Goal: Information Seeking & Learning: Learn about a topic

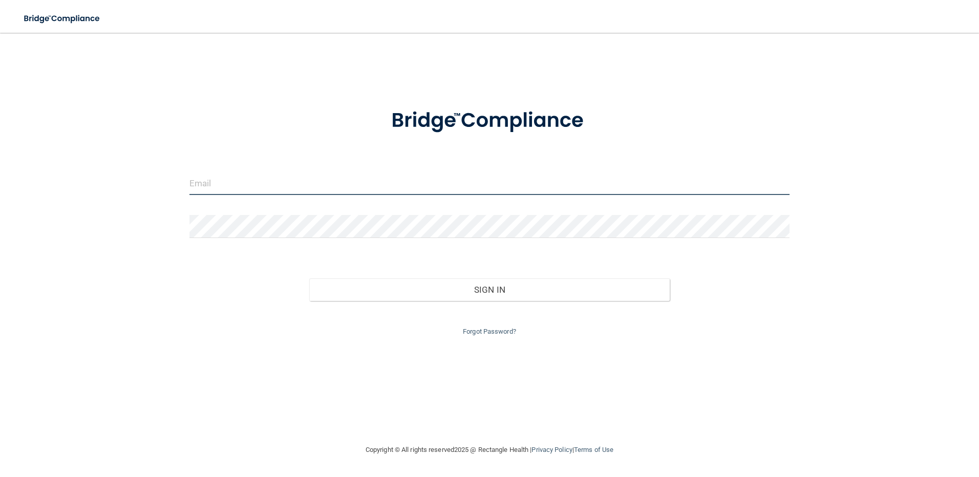
click at [228, 181] on input "email" at bounding box center [490, 183] width 601 height 23
type input "[EMAIL_ADDRESS][DOMAIN_NAME]"
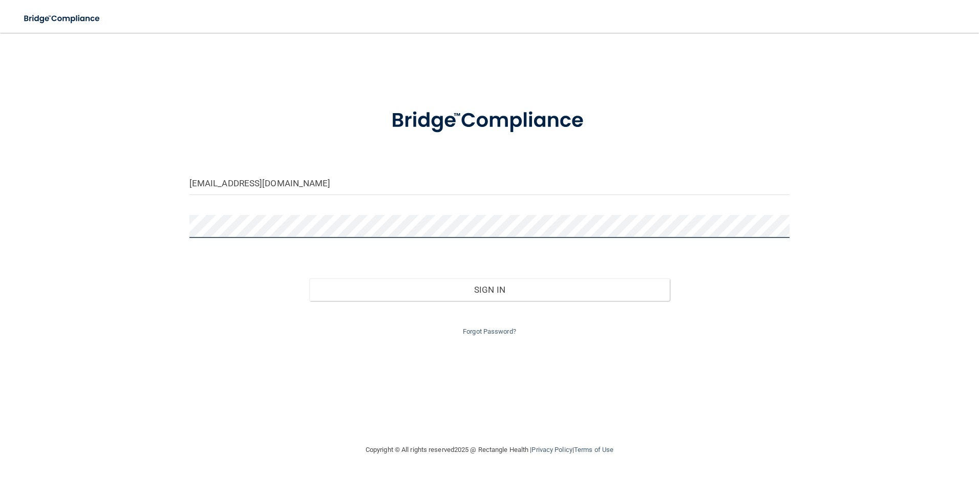
click at [309, 279] on button "Sign In" at bounding box center [489, 290] width 361 height 23
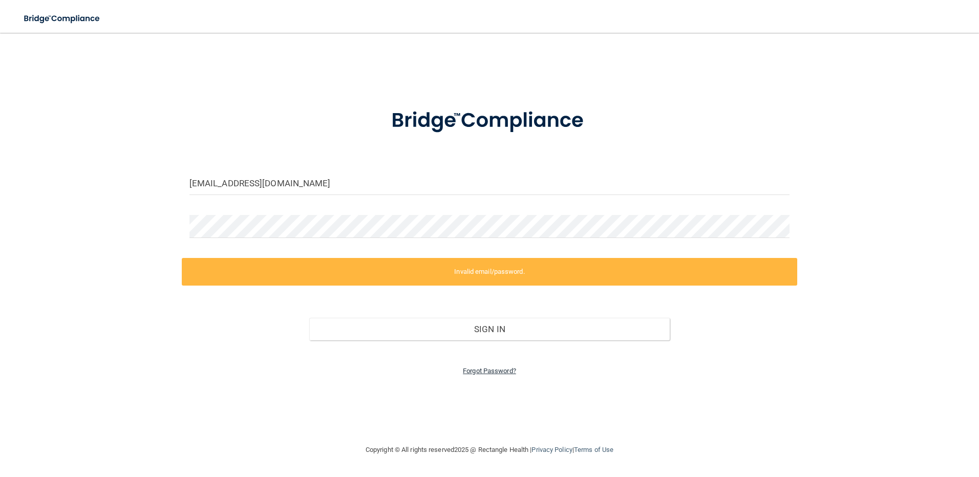
click at [472, 373] on link "Forgot Password?" at bounding box center [489, 371] width 53 height 8
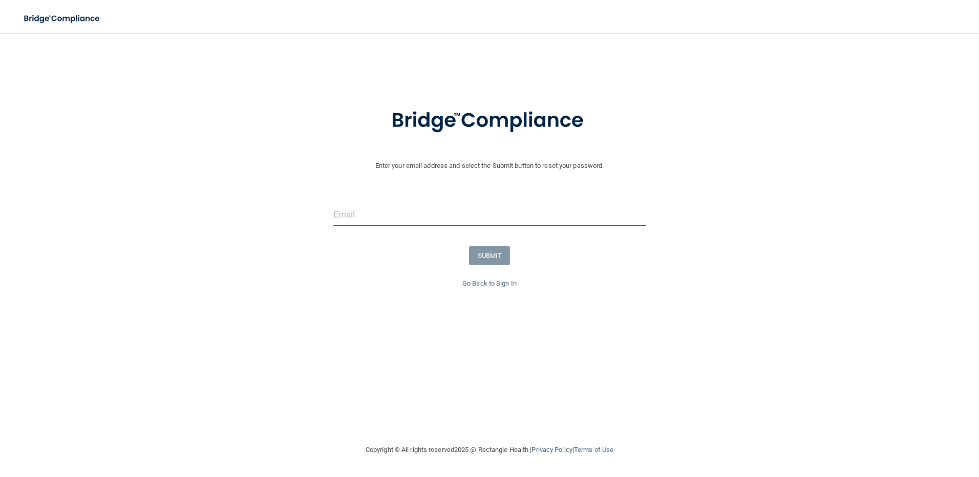
click at [370, 220] on input "email" at bounding box center [489, 214] width 313 height 23
type input "[EMAIL_ADDRESS][DOMAIN_NAME]"
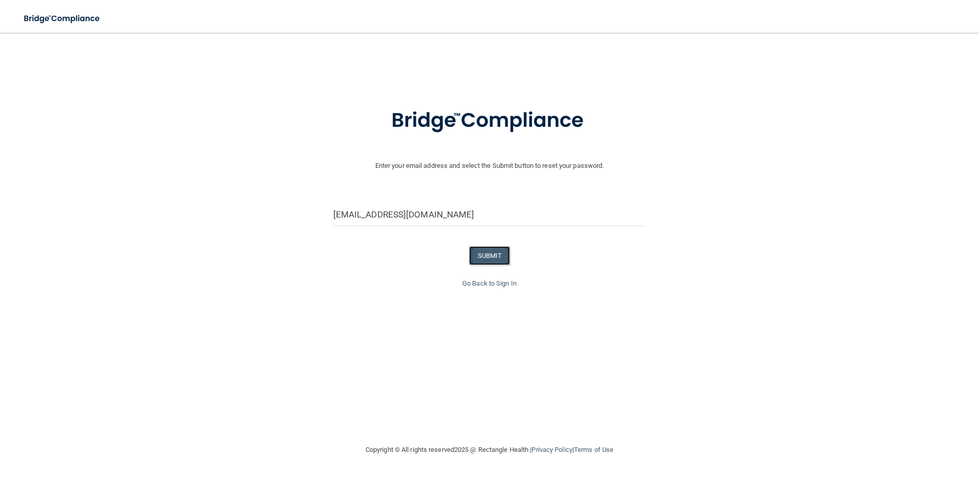
click at [484, 254] on button "SUBMIT" at bounding box center [489, 255] width 41 height 19
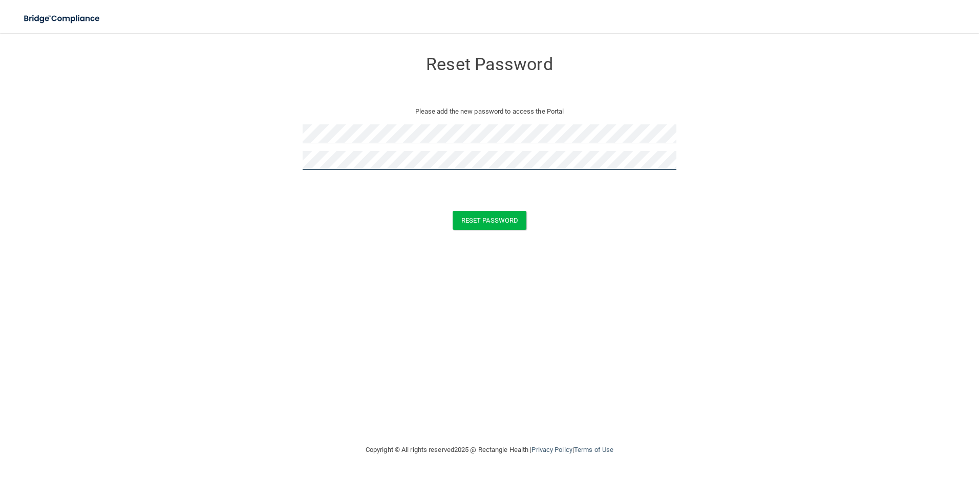
click at [453, 211] on button "Reset Password" at bounding box center [490, 220] width 74 height 19
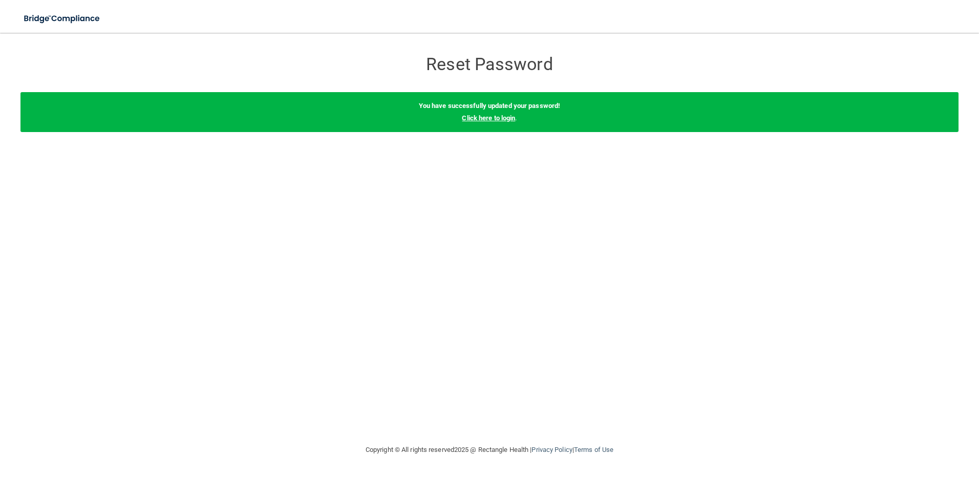
click at [503, 115] on link "Click here to login" at bounding box center [488, 118] width 53 height 8
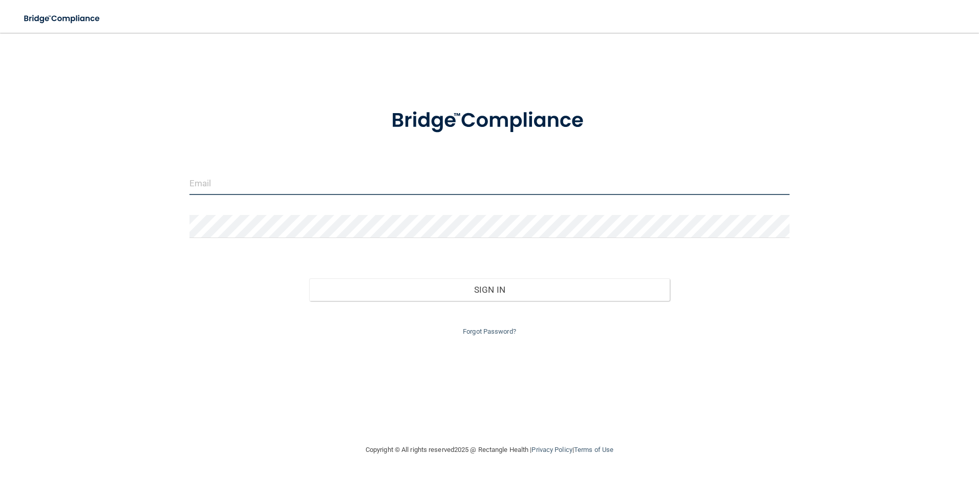
click at [277, 178] on input "email" at bounding box center [490, 183] width 601 height 23
type input "[EMAIL_ADDRESS][DOMAIN_NAME]"
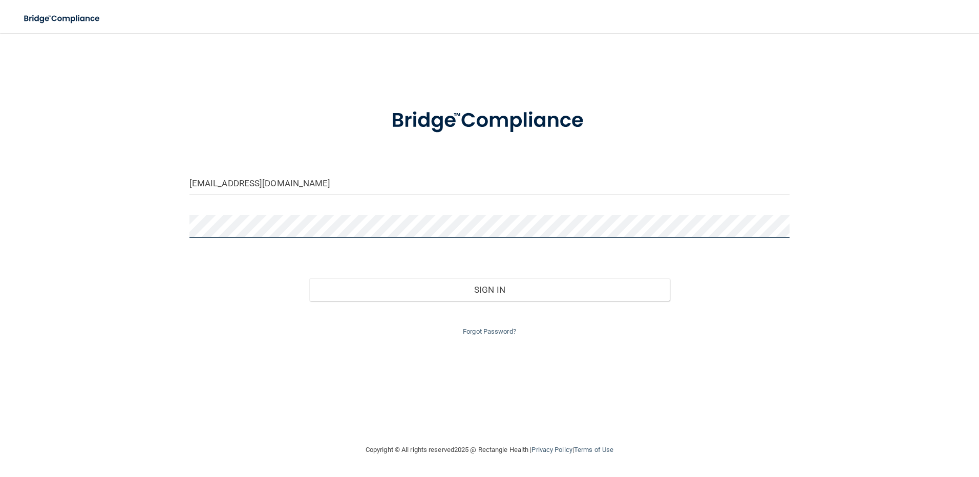
click at [309, 279] on button "Sign In" at bounding box center [489, 290] width 361 height 23
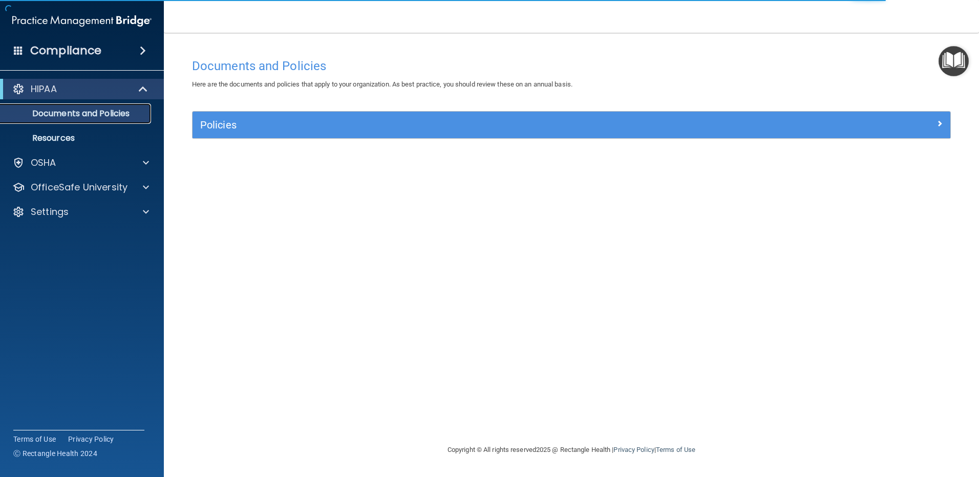
click at [79, 113] on p "Documents and Policies" at bounding box center [77, 114] width 140 height 10
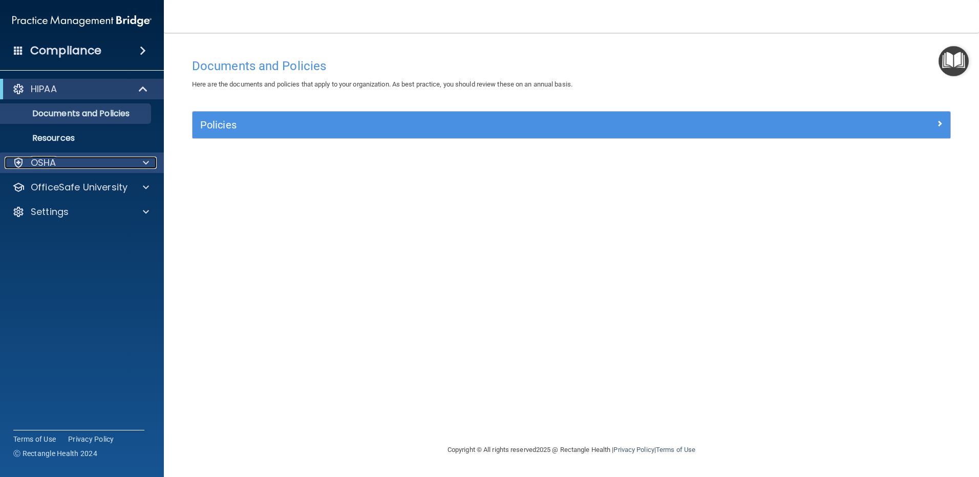
click at [89, 163] on div "OSHA" at bounding box center [68, 163] width 127 height 12
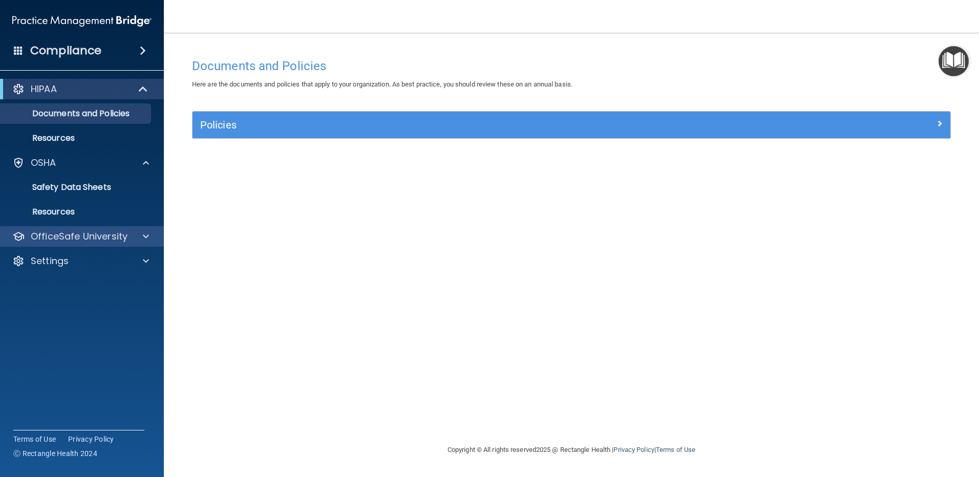
click at [78, 229] on div "OfficeSafe University" at bounding box center [82, 236] width 164 height 20
click at [138, 235] on div at bounding box center [145, 236] width 26 height 12
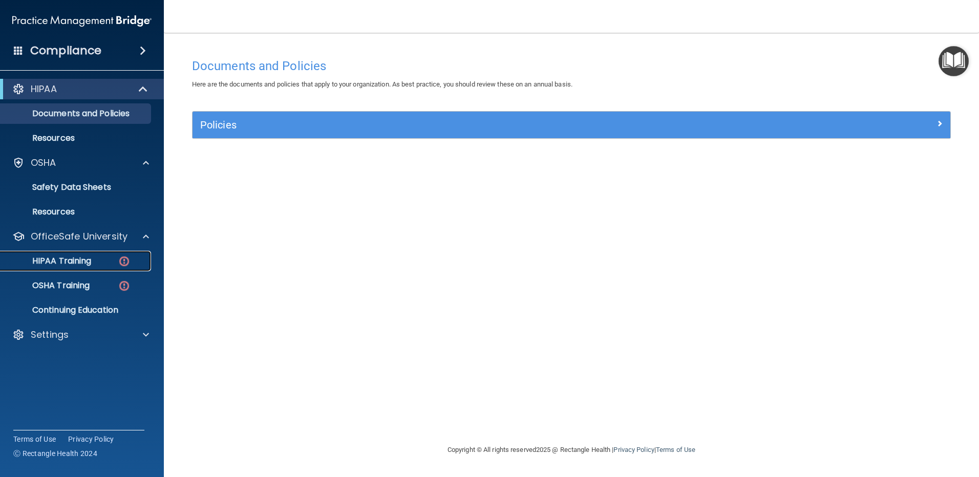
click at [126, 259] on img at bounding box center [124, 261] width 13 height 13
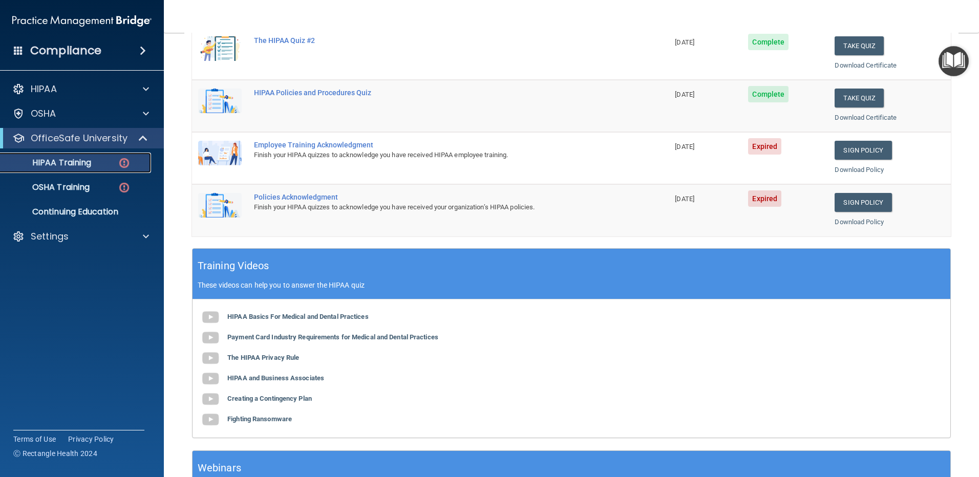
scroll to position [256, 0]
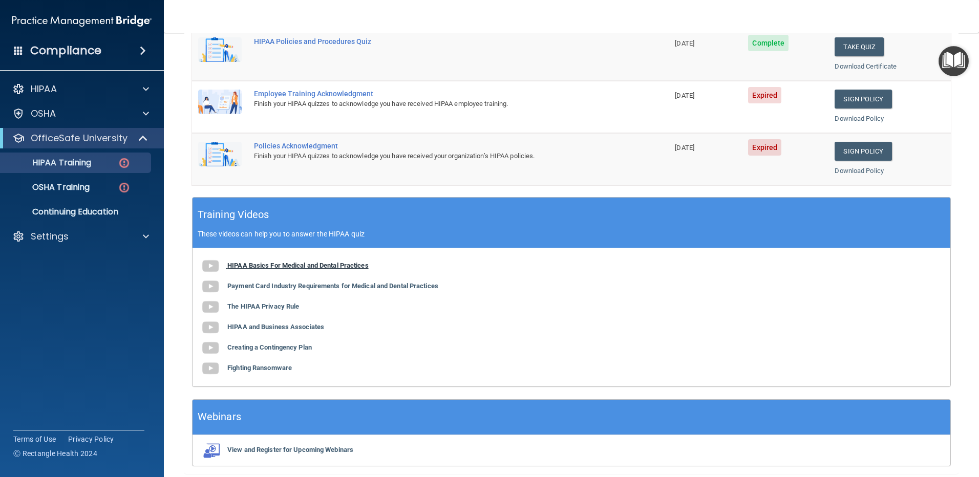
click at [243, 268] on b "HIPAA Basics For Medical and Dental Practices" at bounding box center [297, 266] width 141 height 8
click at [573, 55] on td "HIPAA Policies and Procedures Quiz" at bounding box center [458, 55] width 421 height 52
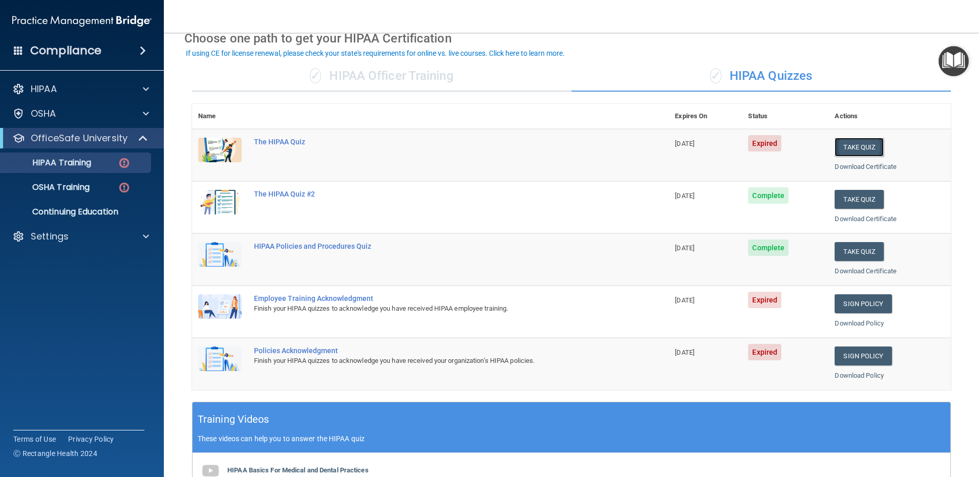
click at [835, 144] on button "Take Quiz" at bounding box center [859, 147] width 49 height 19
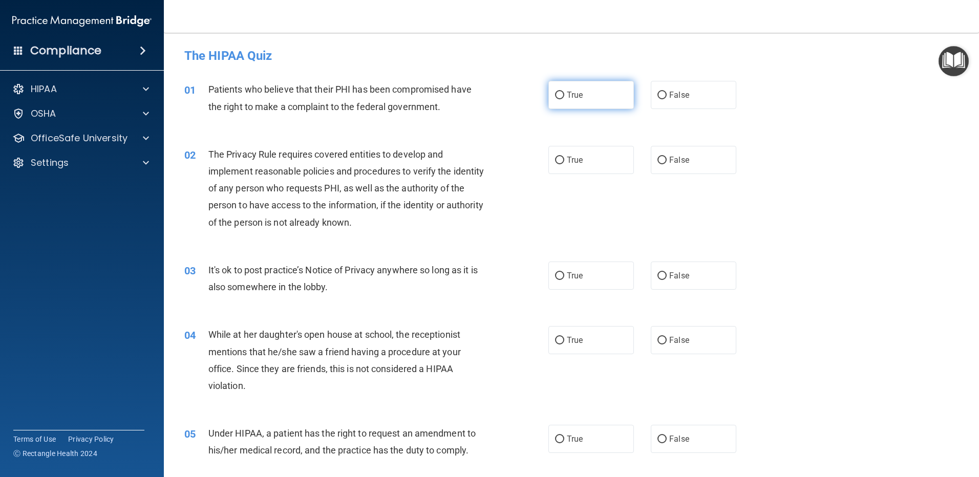
click at [567, 93] on span "True" at bounding box center [575, 95] width 16 height 10
click at [564, 93] on input "True" at bounding box center [559, 96] width 9 height 8
radio input "true"
click at [583, 150] on label "True" at bounding box center [592, 160] width 86 height 28
click at [564, 157] on input "True" at bounding box center [559, 161] width 9 height 8
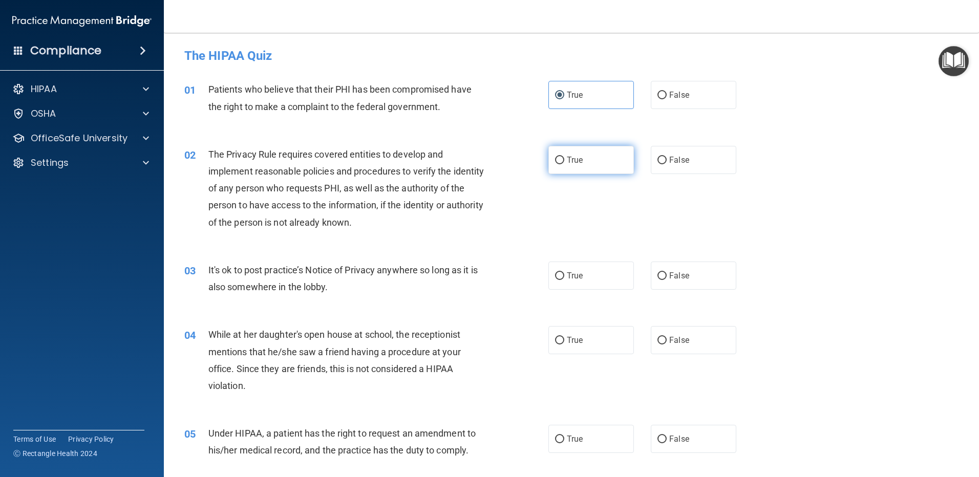
radio input "true"
click at [669, 275] on span "False" at bounding box center [679, 276] width 20 height 10
click at [667, 275] on input "False" at bounding box center [662, 277] width 9 height 8
radio input "true"
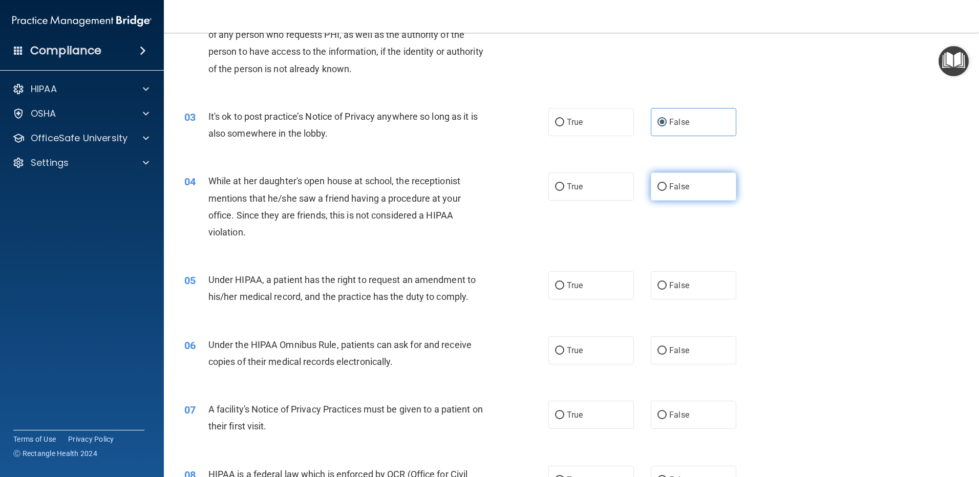
click at [661, 182] on label "False" at bounding box center [694, 187] width 86 height 28
click at [661, 183] on input "False" at bounding box center [662, 187] width 9 height 8
radio input "true"
click at [570, 289] on span "True" at bounding box center [575, 286] width 16 height 10
click at [566, 280] on label "True" at bounding box center [592, 285] width 86 height 28
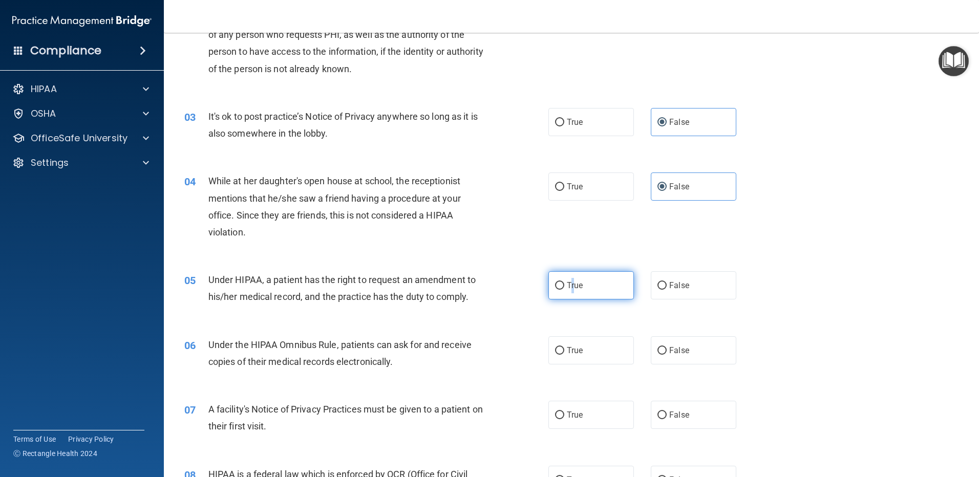
click at [564, 282] on input "True" at bounding box center [559, 286] width 9 height 8
radio input "true"
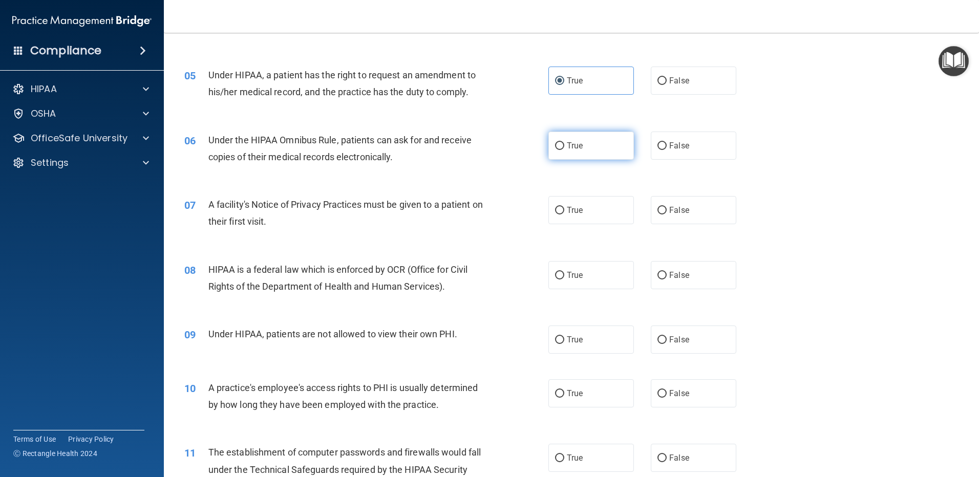
click at [589, 157] on label "True" at bounding box center [592, 146] width 86 height 28
click at [564, 150] on input "True" at bounding box center [559, 146] width 9 height 8
radio input "true"
click at [677, 203] on label "False" at bounding box center [694, 210] width 86 height 28
click at [667, 207] on input "False" at bounding box center [662, 211] width 9 height 8
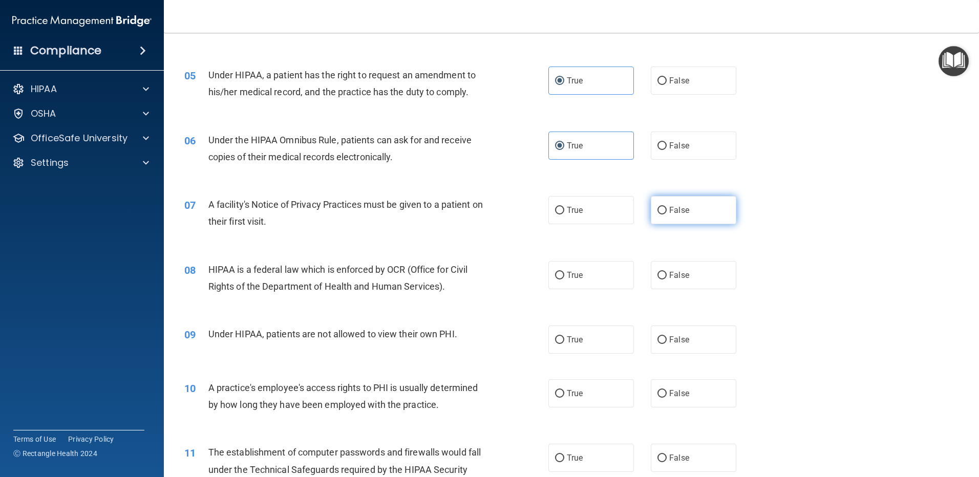
radio input "true"
click at [583, 270] on label "True" at bounding box center [592, 275] width 86 height 28
click at [564, 272] on input "True" at bounding box center [559, 276] width 9 height 8
radio input "true"
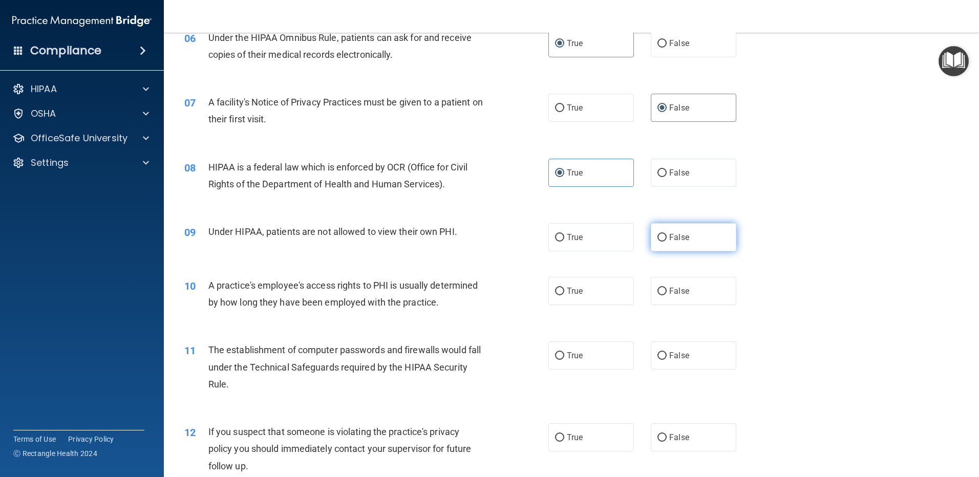
click at [669, 235] on span "False" at bounding box center [679, 238] width 20 height 10
click at [667, 235] on input "False" at bounding box center [662, 238] width 9 height 8
radio input "true"
click at [678, 290] on span "False" at bounding box center [679, 291] width 20 height 10
click at [667, 290] on input "False" at bounding box center [662, 292] width 9 height 8
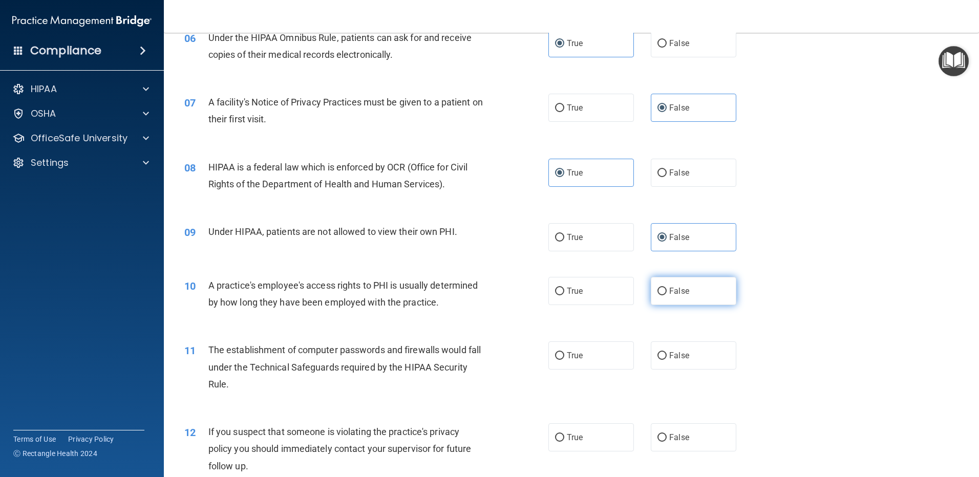
radio input "true"
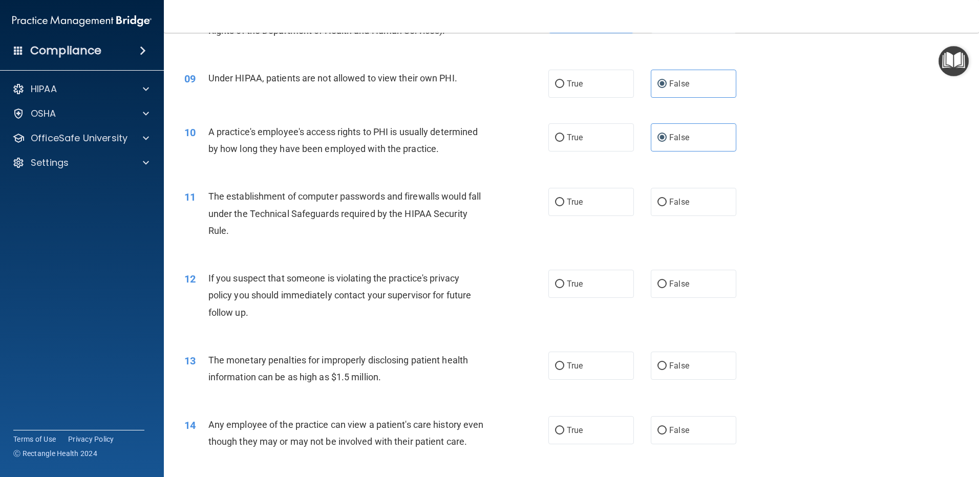
scroll to position [666, 0]
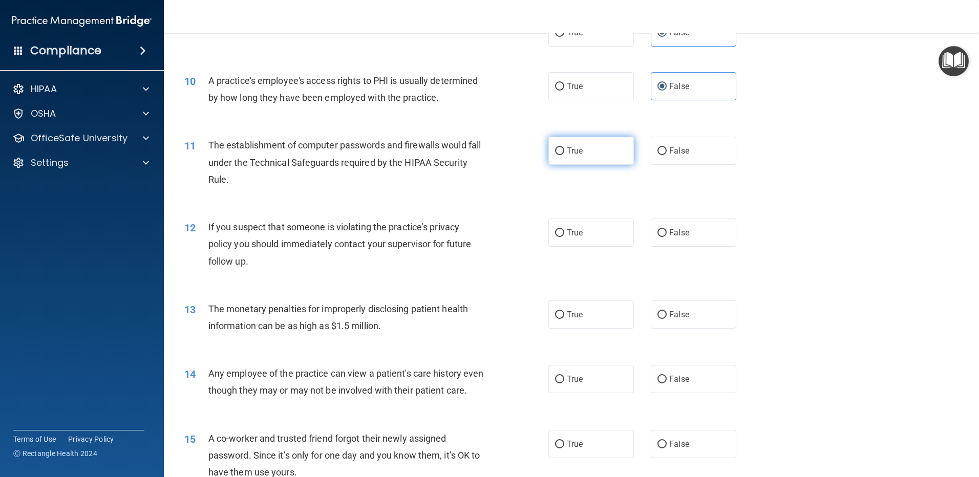
click at [568, 148] on span "True" at bounding box center [575, 151] width 16 height 10
click at [564, 148] on input "True" at bounding box center [559, 152] width 9 height 8
radio input "true"
click at [595, 236] on label "True" at bounding box center [592, 233] width 86 height 28
click at [564, 236] on input "True" at bounding box center [559, 233] width 9 height 8
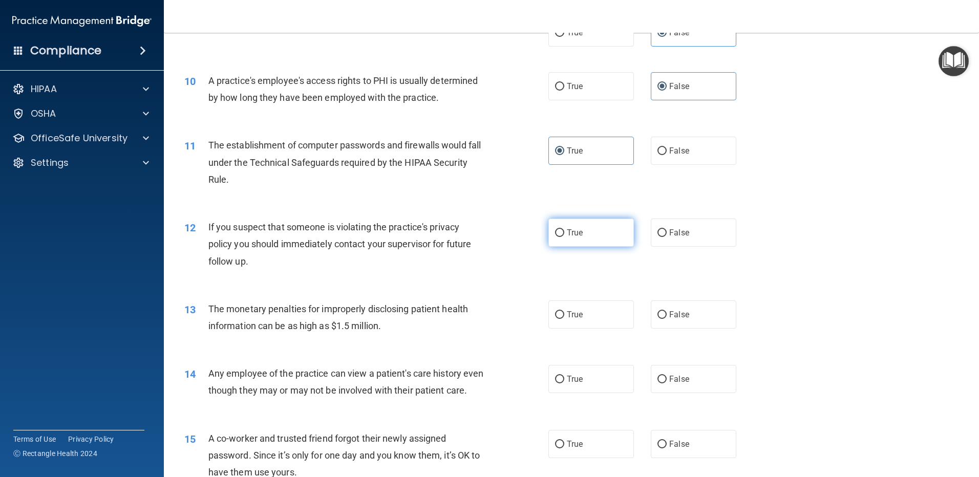
radio input "true"
click at [605, 313] on label "True" at bounding box center [592, 315] width 86 height 28
click at [564, 313] on input "True" at bounding box center [559, 315] width 9 height 8
radio input "true"
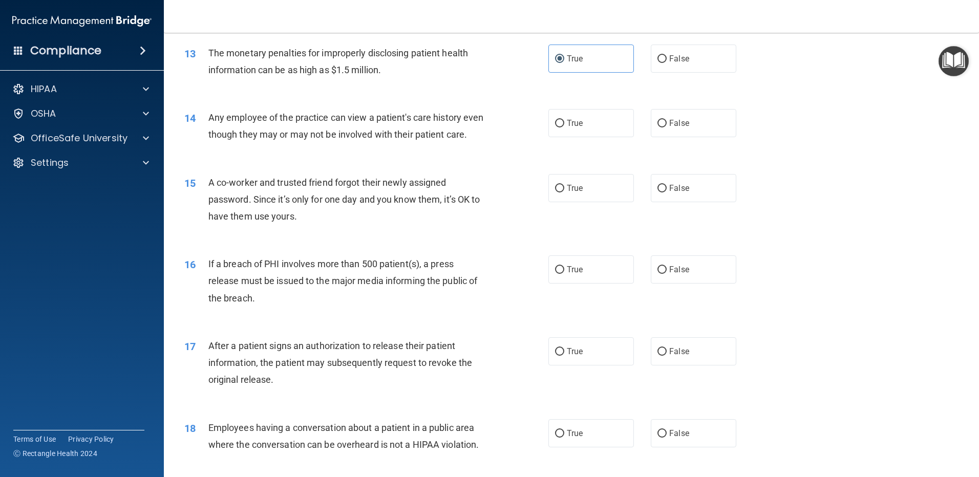
scroll to position [973, 0]
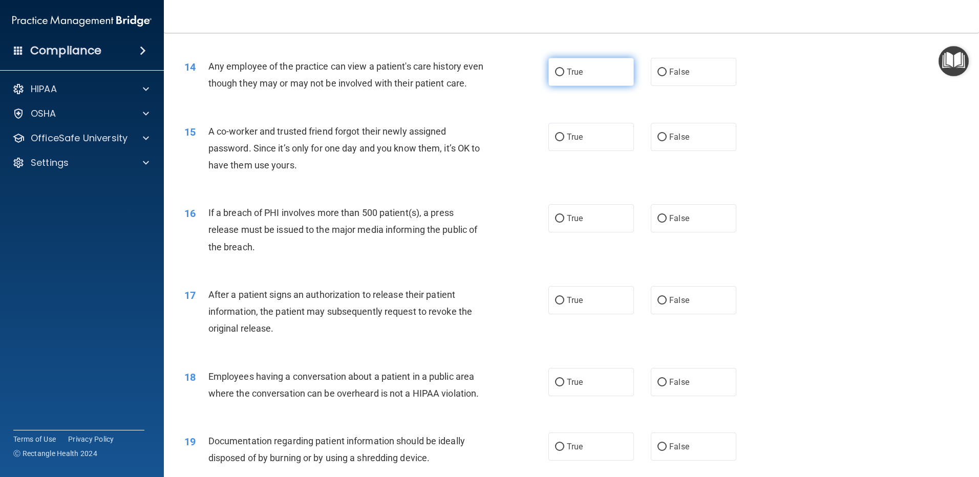
click at [587, 79] on label "True" at bounding box center [592, 72] width 86 height 28
click at [564, 76] on input "True" at bounding box center [559, 73] width 9 height 8
radio input "true"
click at [689, 151] on label "False" at bounding box center [694, 137] width 86 height 28
click at [667, 141] on input "False" at bounding box center [662, 138] width 9 height 8
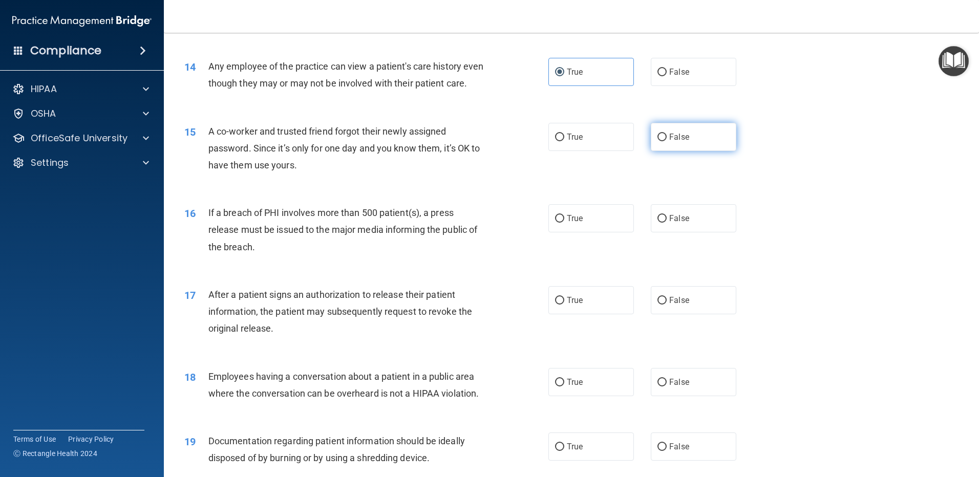
radio input "true"
click at [677, 225] on label "False" at bounding box center [694, 218] width 86 height 28
click at [667, 223] on input "False" at bounding box center [662, 219] width 9 height 8
radio input "true"
click at [564, 315] on label "True" at bounding box center [592, 300] width 86 height 28
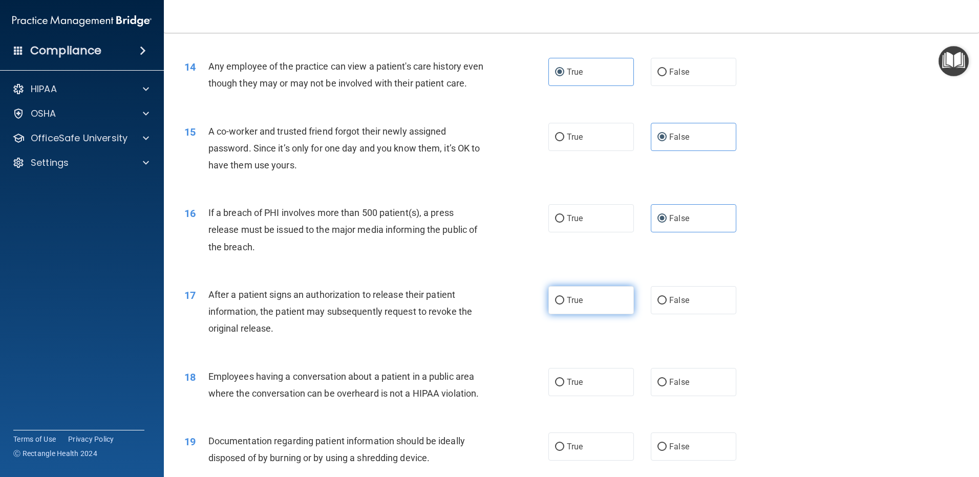
click at [564, 305] on input "True" at bounding box center [559, 301] width 9 height 8
radio input "true"
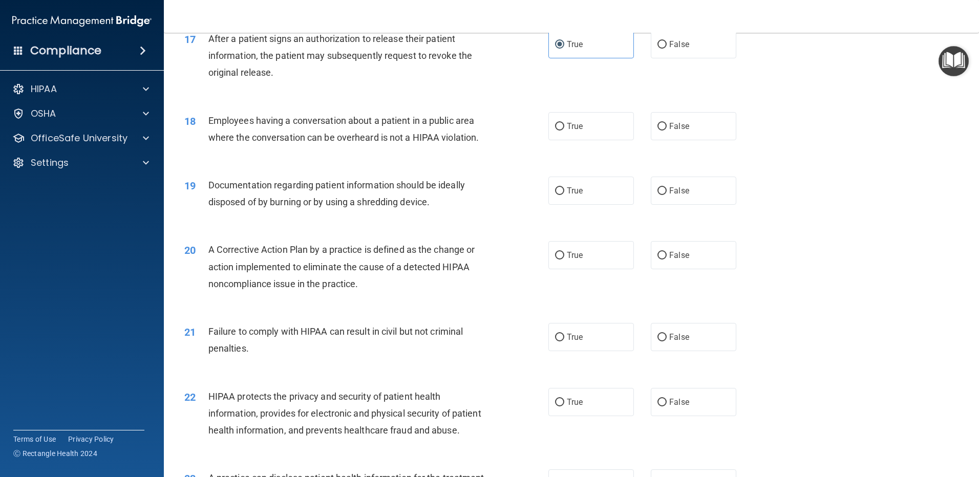
scroll to position [1281, 0]
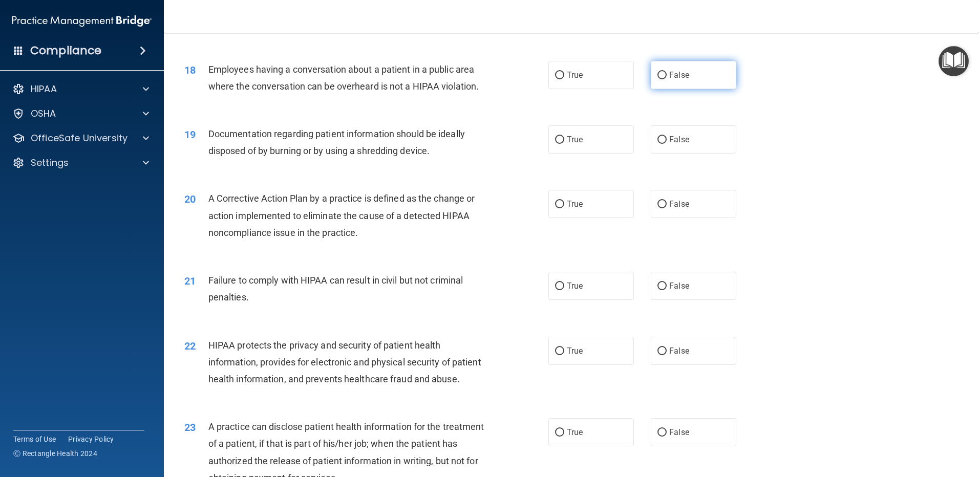
click at [684, 80] on span "False" at bounding box center [679, 75] width 20 height 10
click at [667, 79] on input "False" at bounding box center [662, 76] width 9 height 8
radio input "true"
click at [562, 152] on label "True" at bounding box center [592, 139] width 86 height 28
click at [562, 144] on input "True" at bounding box center [559, 140] width 9 height 8
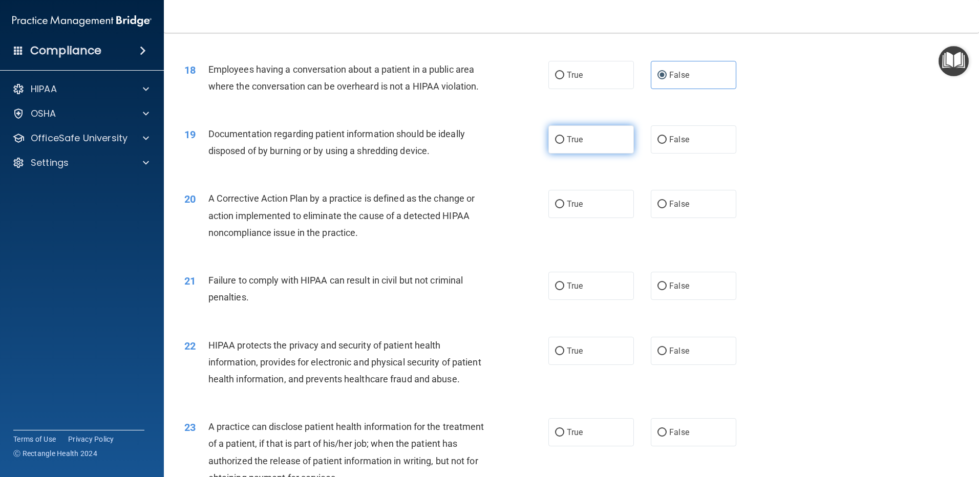
radio input "true"
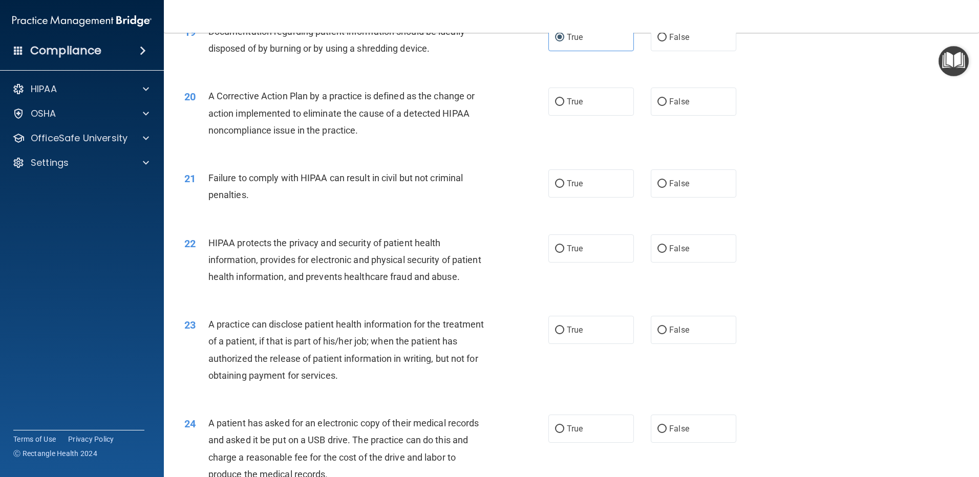
scroll to position [1434, 0]
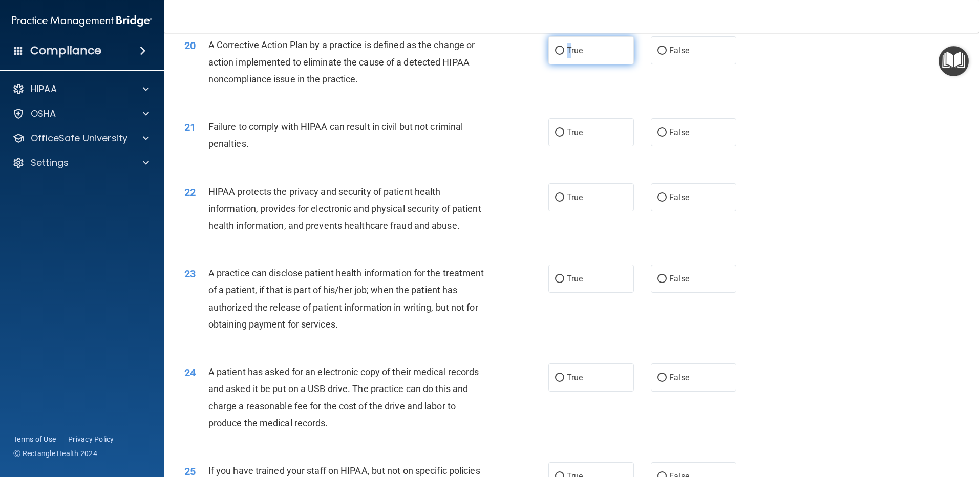
click at [567, 55] on span "True" at bounding box center [575, 51] width 16 height 10
click at [559, 55] on input "True" at bounding box center [559, 51] width 9 height 8
radio input "true"
click at [653, 145] on label "False" at bounding box center [694, 132] width 86 height 28
click at [658, 137] on input "False" at bounding box center [662, 133] width 9 height 8
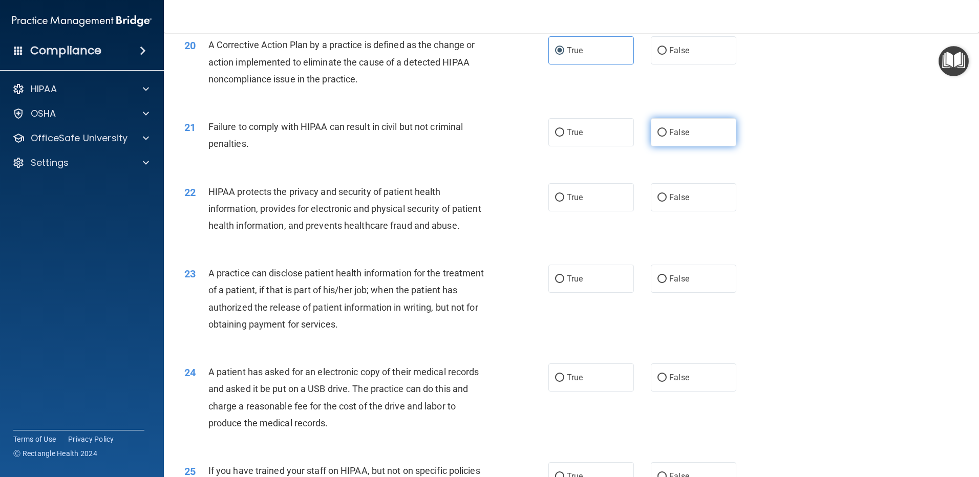
radio input "true"
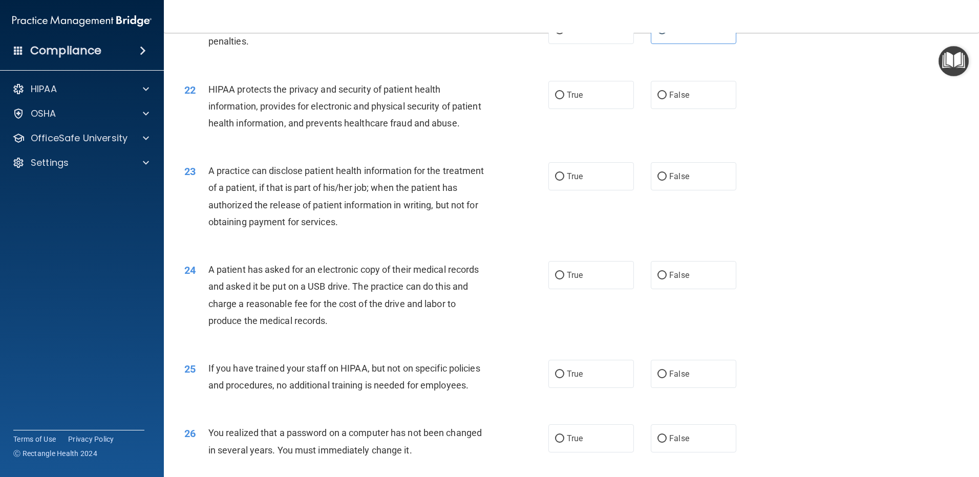
scroll to position [1588, 0]
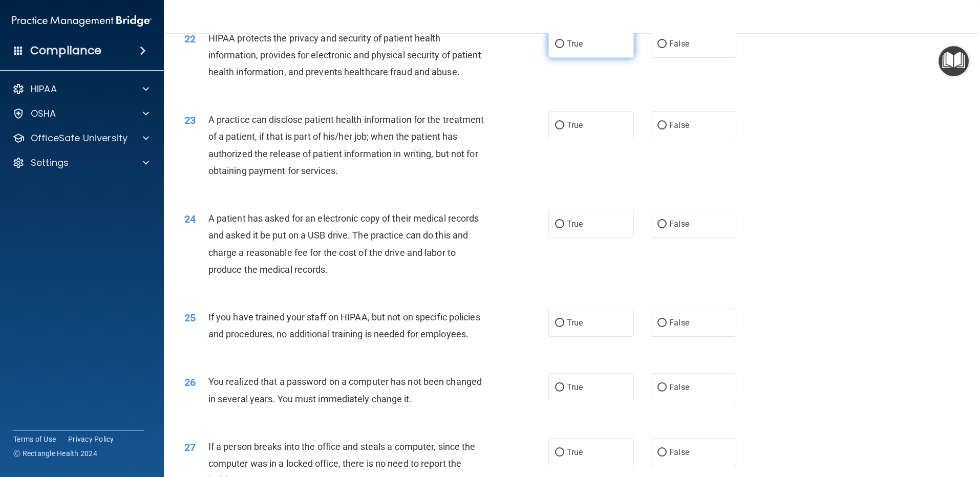
click at [570, 54] on label "True" at bounding box center [592, 44] width 86 height 28
click at [564, 48] on input "True" at bounding box center [559, 44] width 9 height 8
radio input "true"
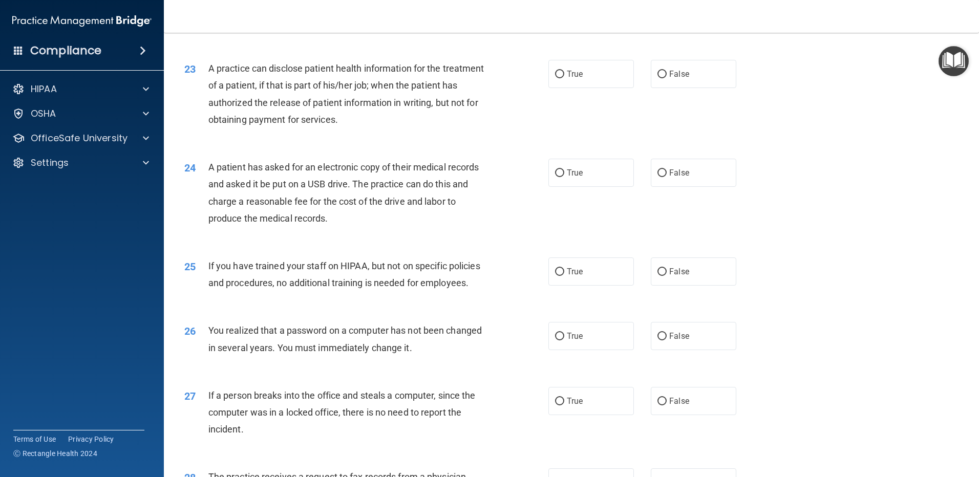
scroll to position [1690, 0]
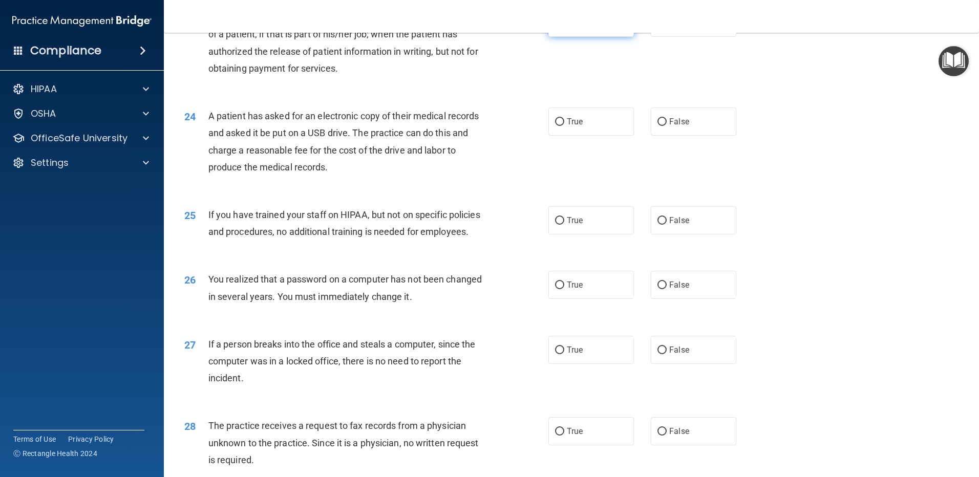
click at [567, 28] on span "True" at bounding box center [575, 23] width 16 height 10
click at [564, 27] on input "True" at bounding box center [559, 23] width 9 height 8
radio input "true"
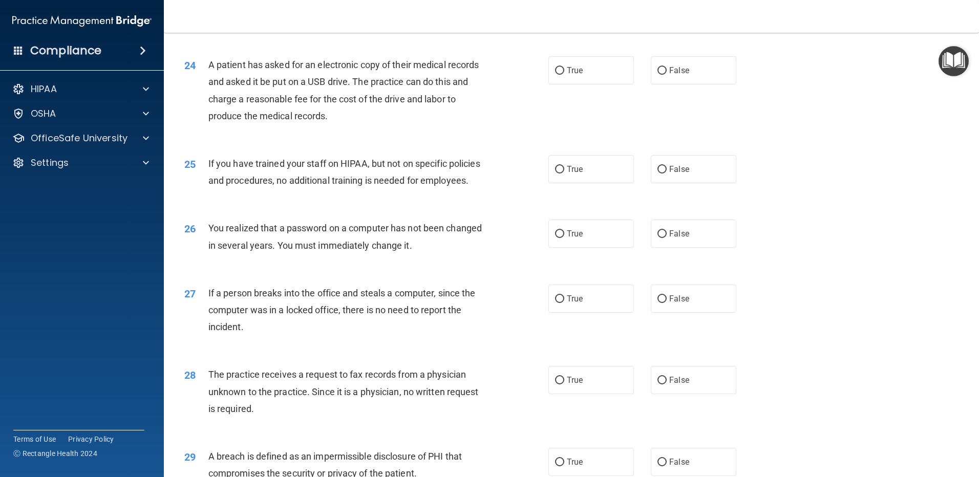
scroll to position [1793, 0]
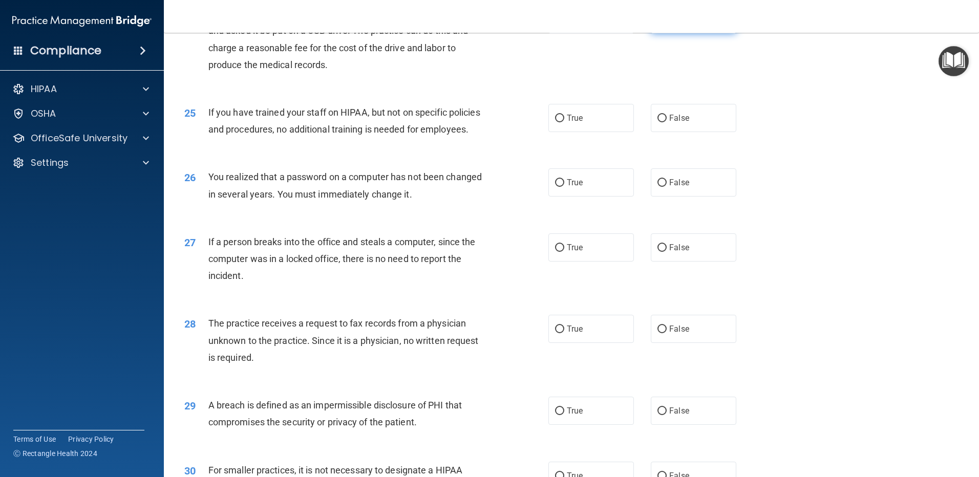
click at [658, 24] on input "False" at bounding box center [662, 20] width 9 height 8
radio input "true"
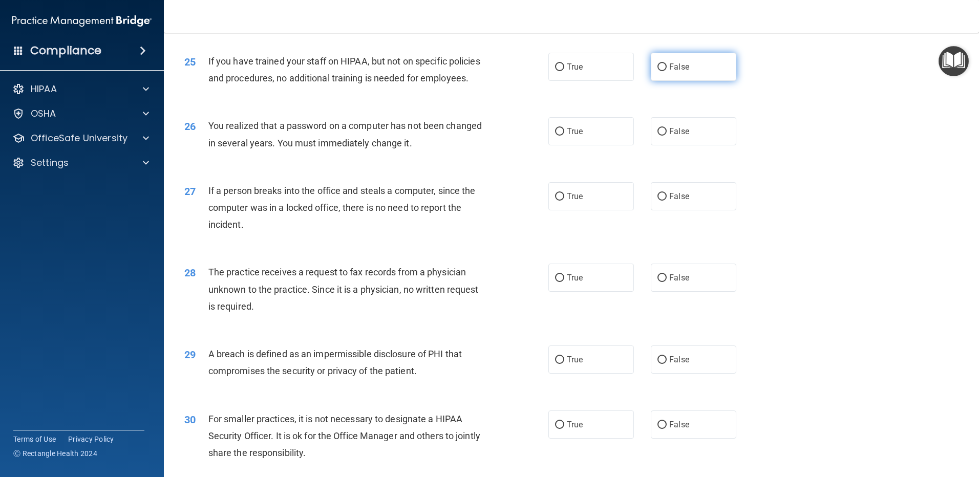
click at [661, 81] on label "False" at bounding box center [694, 67] width 86 height 28
click at [661, 71] on input "False" at bounding box center [662, 68] width 9 height 8
radio input "true"
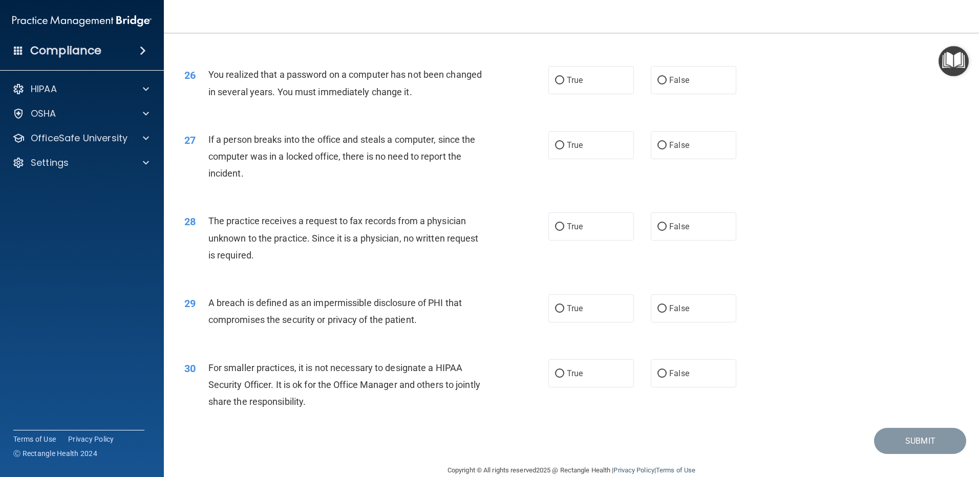
scroll to position [1946, 0]
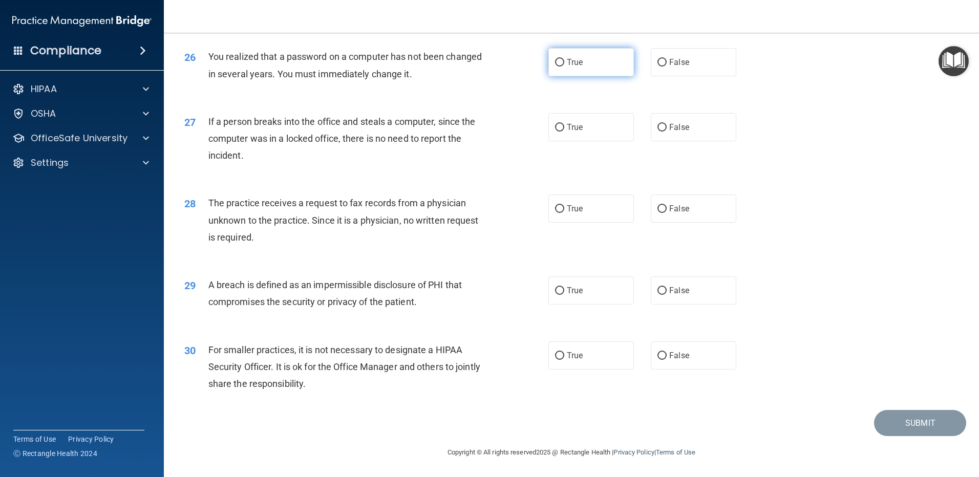
click at [555, 67] on input "True" at bounding box center [559, 63] width 9 height 8
radio input "true"
click at [660, 127] on input "False" at bounding box center [662, 128] width 9 height 8
radio input "true"
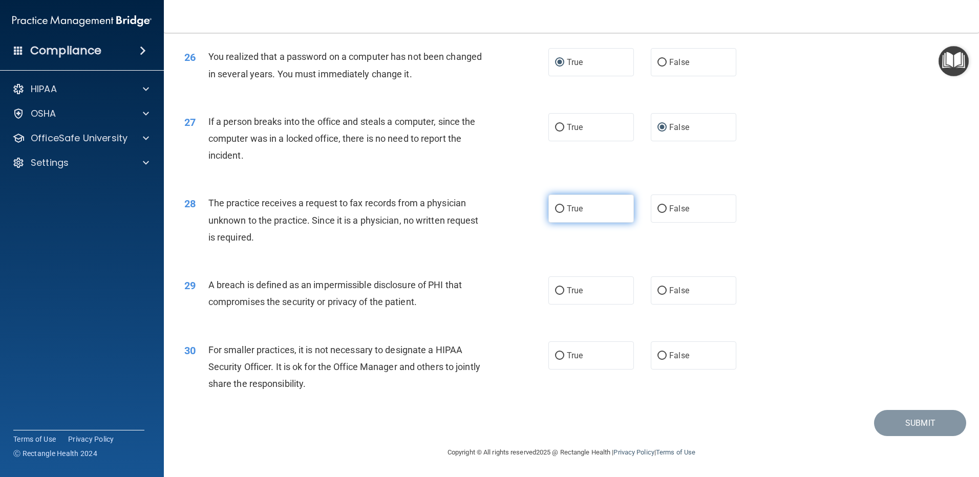
click at [562, 207] on label "True" at bounding box center [592, 209] width 86 height 28
click at [562, 207] on input "True" at bounding box center [559, 209] width 9 height 8
radio input "true"
click at [590, 292] on label "True" at bounding box center [592, 291] width 86 height 28
click at [564, 292] on input "True" at bounding box center [559, 291] width 9 height 8
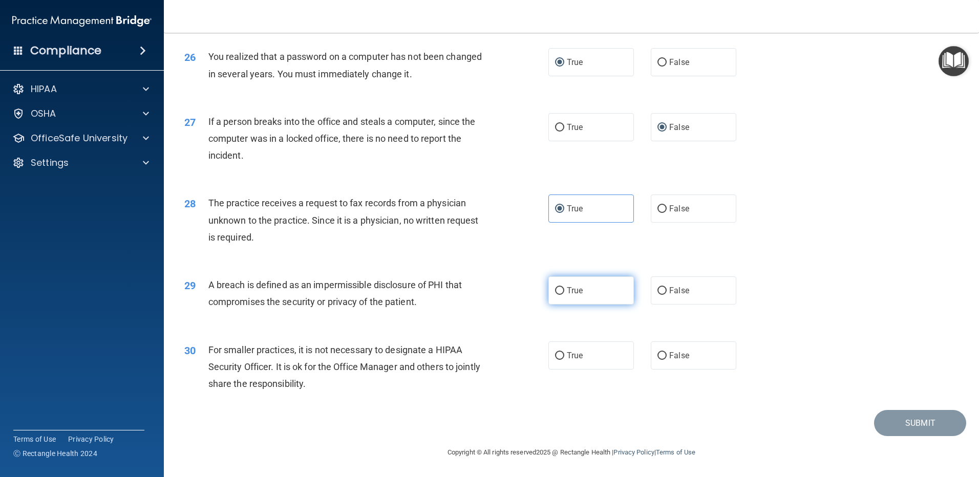
radio input "true"
click at [569, 361] on label "True" at bounding box center [592, 356] width 86 height 28
click at [564, 360] on input "True" at bounding box center [559, 356] width 9 height 8
radio input "true"
click at [905, 421] on button "Submit" at bounding box center [920, 423] width 92 height 26
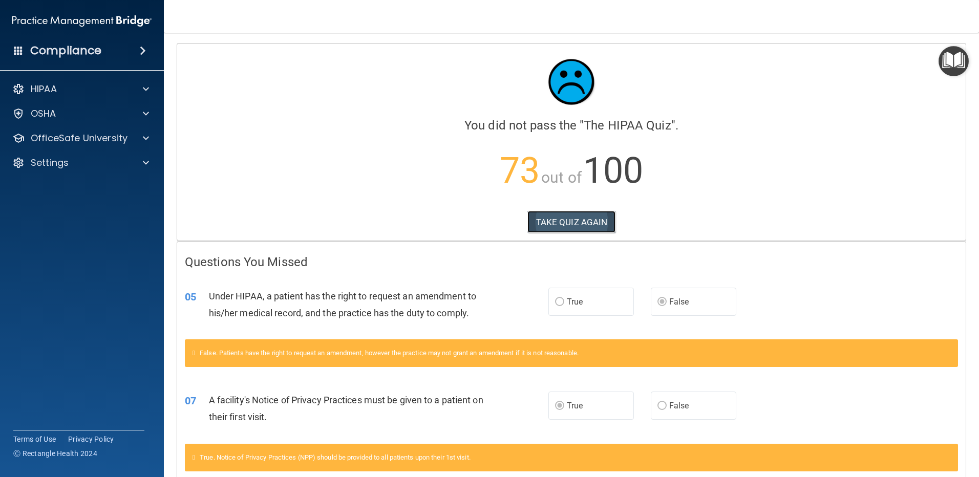
click at [580, 212] on button "TAKE QUIZ AGAIN" at bounding box center [572, 222] width 89 height 23
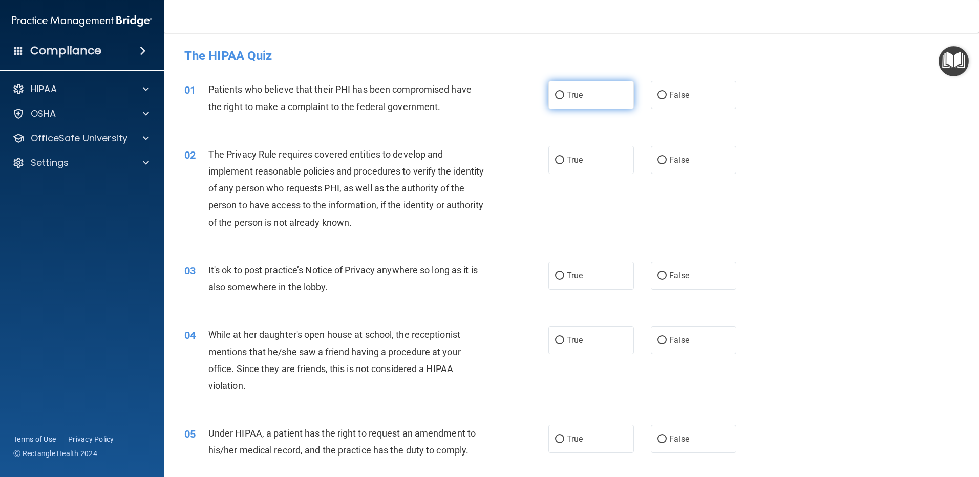
click at [549, 92] on label "True" at bounding box center [592, 95] width 86 height 28
click at [555, 92] on input "True" at bounding box center [559, 96] width 9 height 8
radio input "true"
click at [555, 158] on input "True" at bounding box center [559, 161] width 9 height 8
radio input "true"
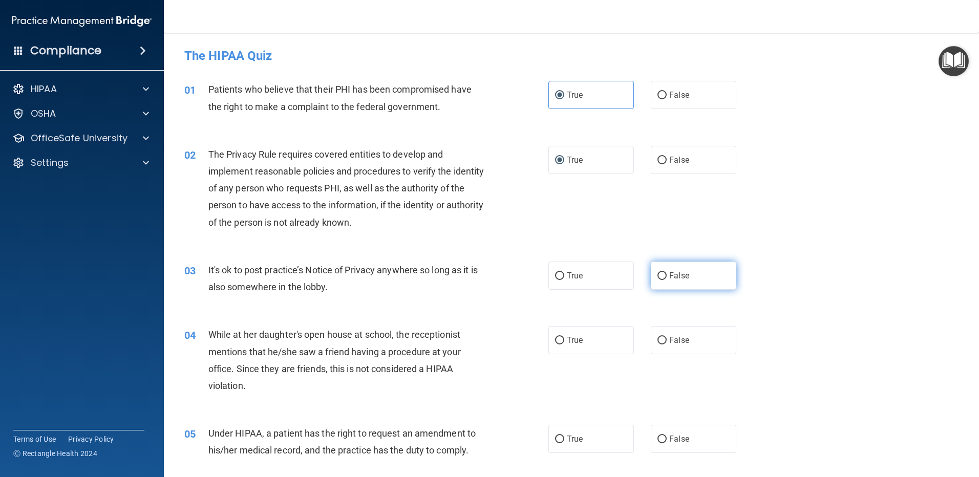
click at [658, 276] on input "False" at bounding box center [662, 277] width 9 height 8
radio input "true"
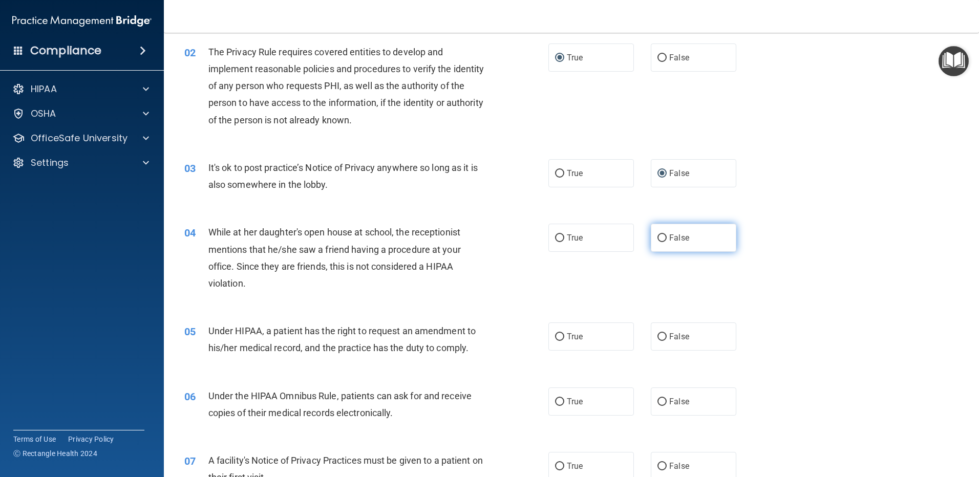
click at [659, 235] on input "False" at bounding box center [662, 239] width 9 height 8
radio input "true"
click at [661, 341] on input "False" at bounding box center [662, 337] width 9 height 8
radio input "true"
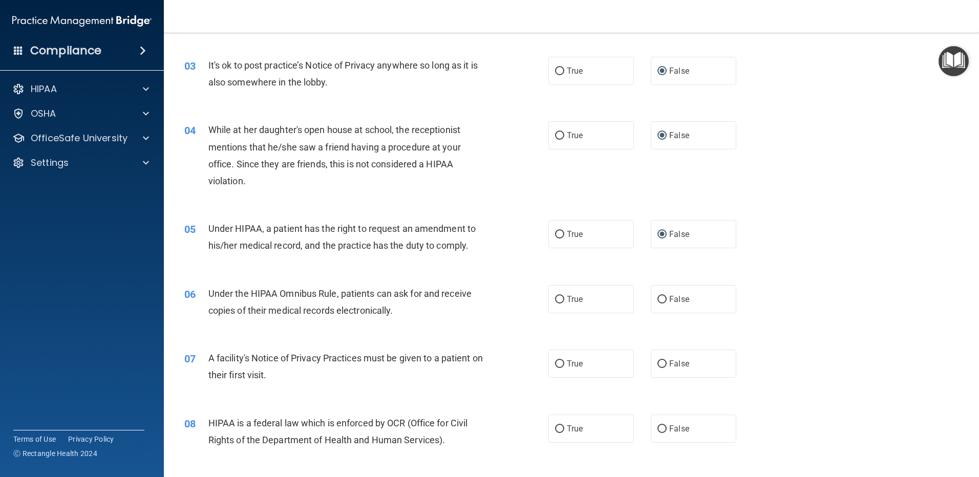
scroll to position [307, 0]
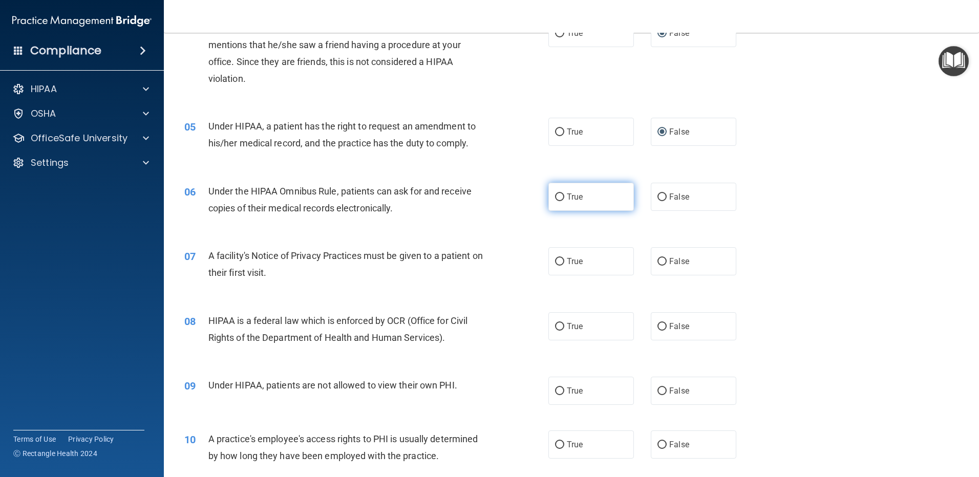
click at [568, 203] on label "True" at bounding box center [592, 197] width 86 height 28
click at [564, 201] on input "True" at bounding box center [559, 198] width 9 height 8
radio input "true"
click at [593, 256] on label "True" at bounding box center [592, 261] width 86 height 28
click at [564, 258] on input "True" at bounding box center [559, 262] width 9 height 8
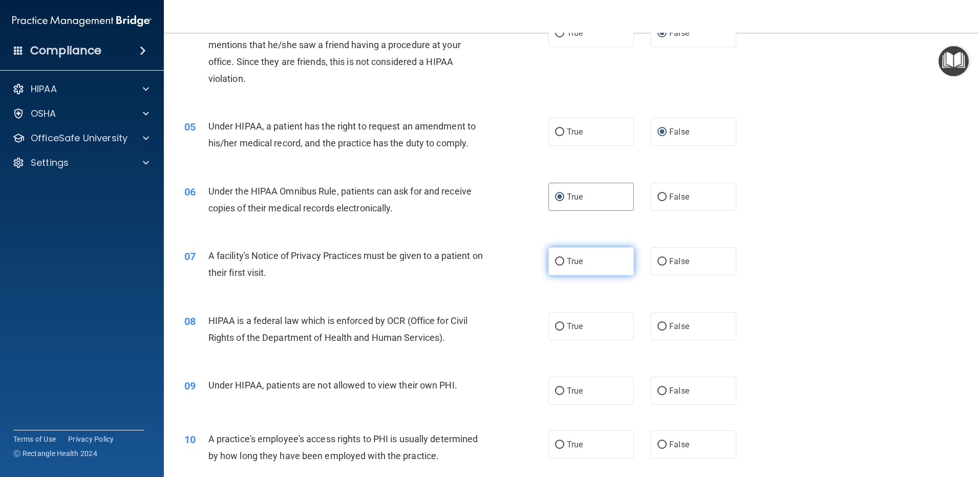
radio input "true"
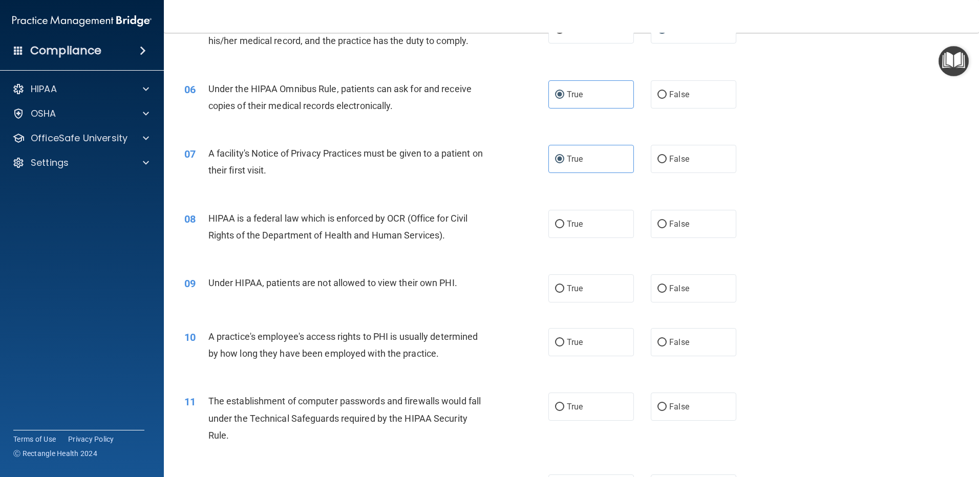
scroll to position [461, 0]
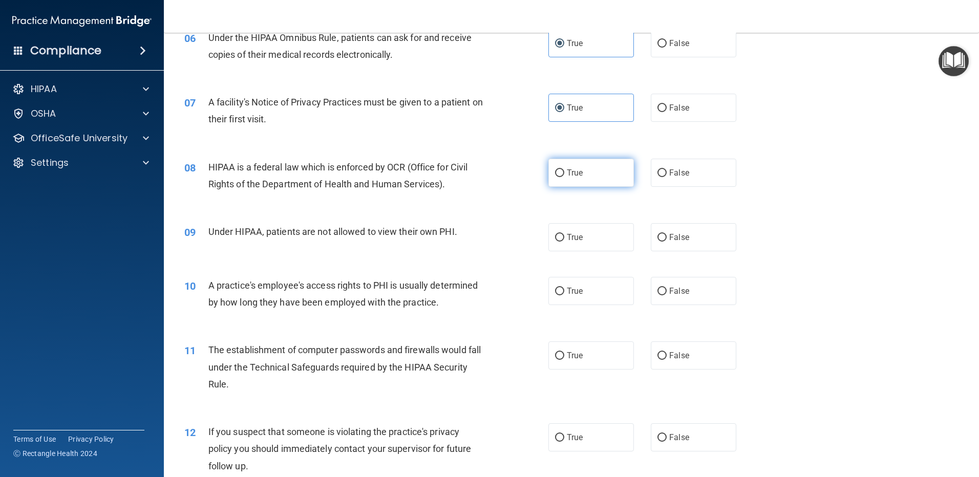
click at [614, 172] on label "True" at bounding box center [592, 173] width 86 height 28
click at [564, 172] on input "True" at bounding box center [559, 174] width 9 height 8
radio input "true"
click at [669, 237] on span "False" at bounding box center [679, 238] width 20 height 10
click at [667, 237] on input "False" at bounding box center [662, 238] width 9 height 8
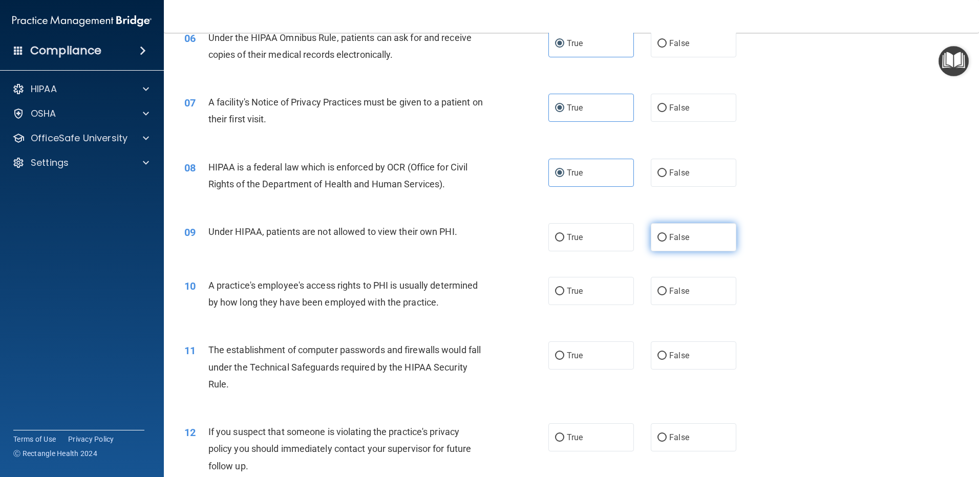
radio input "true"
click at [679, 280] on label "False" at bounding box center [694, 291] width 86 height 28
click at [667, 288] on input "False" at bounding box center [662, 292] width 9 height 8
radio input "true"
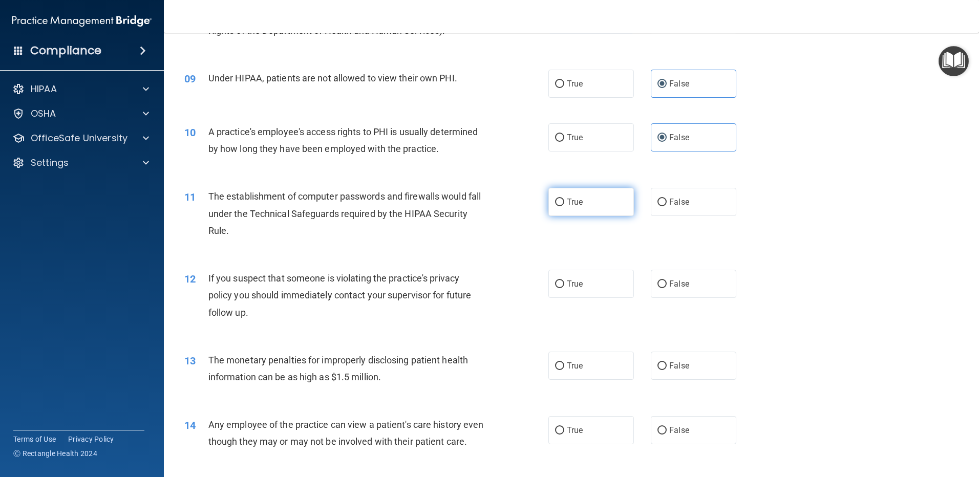
click at [590, 196] on label "True" at bounding box center [592, 202] width 86 height 28
click at [564, 199] on input "True" at bounding box center [559, 203] width 9 height 8
radio input "true"
click at [573, 286] on span "True" at bounding box center [575, 284] width 16 height 10
click at [564, 286] on input "True" at bounding box center [559, 285] width 9 height 8
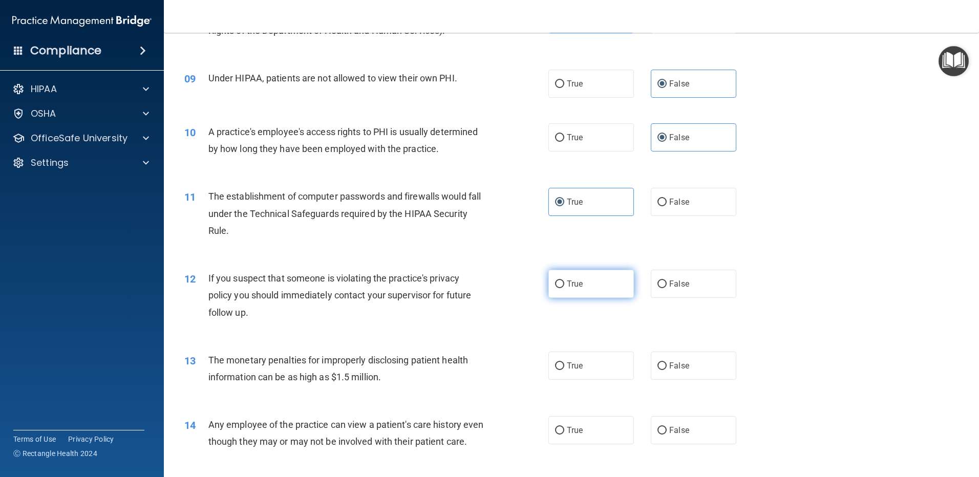
radio input "true"
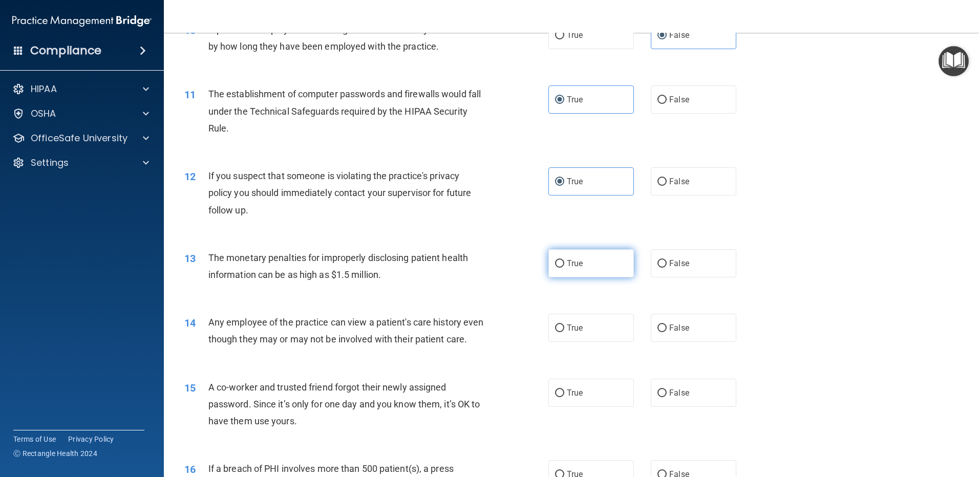
click at [580, 268] on label "True" at bounding box center [592, 263] width 86 height 28
click at [564, 268] on input "True" at bounding box center [559, 264] width 9 height 8
radio input "true"
click at [708, 333] on label "False" at bounding box center [694, 328] width 86 height 28
click at [667, 332] on input "False" at bounding box center [662, 329] width 9 height 8
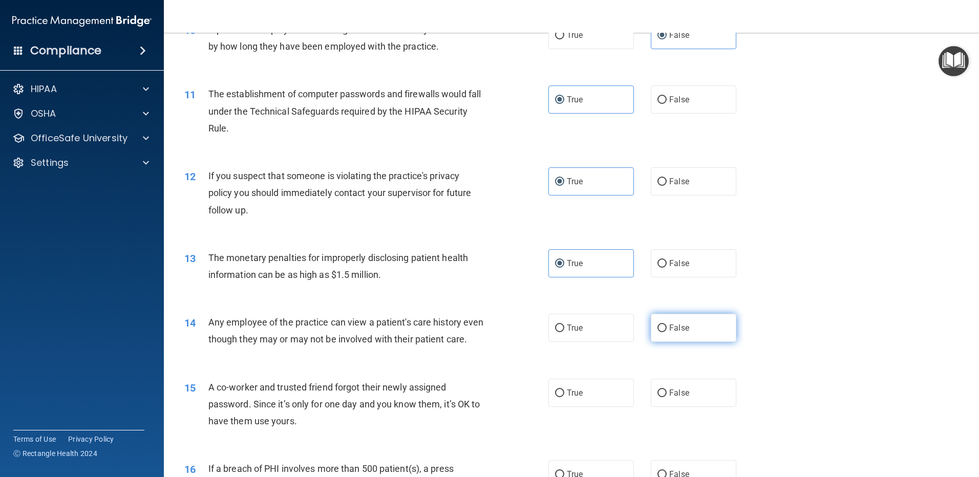
radio input "true"
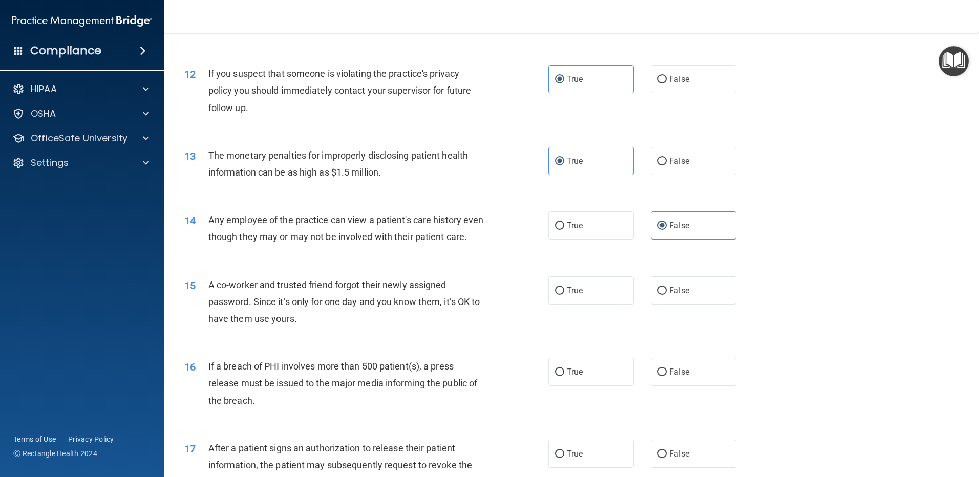
scroll to position [922, 0]
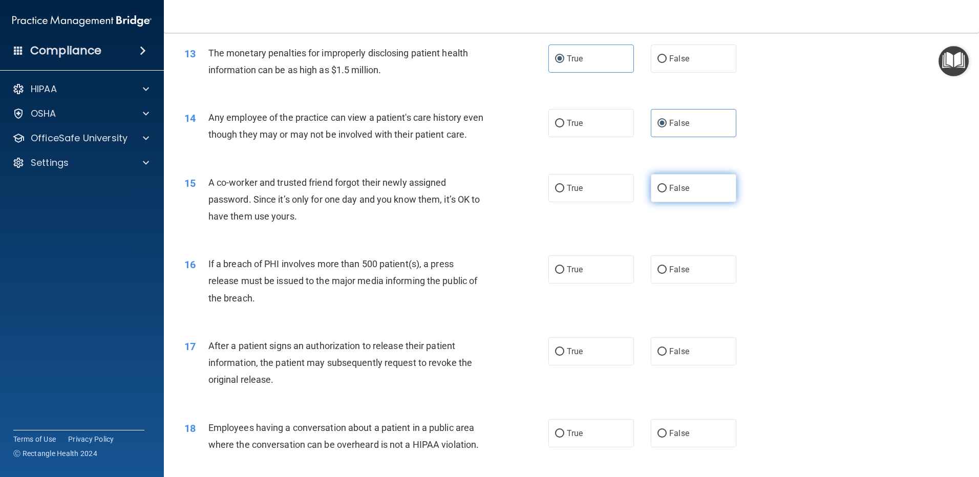
click at [670, 193] on span "False" at bounding box center [679, 188] width 20 height 10
click at [667, 193] on input "False" at bounding box center [662, 189] width 9 height 8
radio input "true"
click at [561, 279] on label "True" at bounding box center [592, 270] width 86 height 28
click at [561, 274] on input "True" at bounding box center [559, 270] width 9 height 8
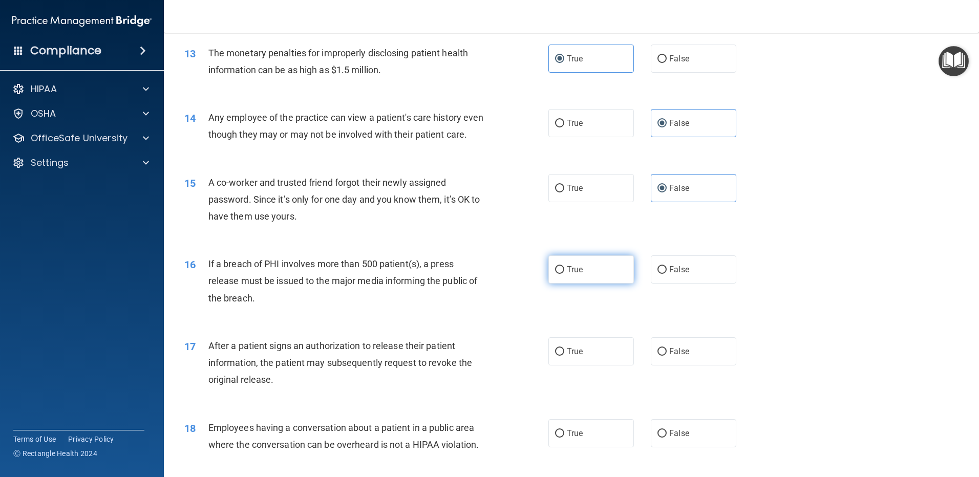
radio input "true"
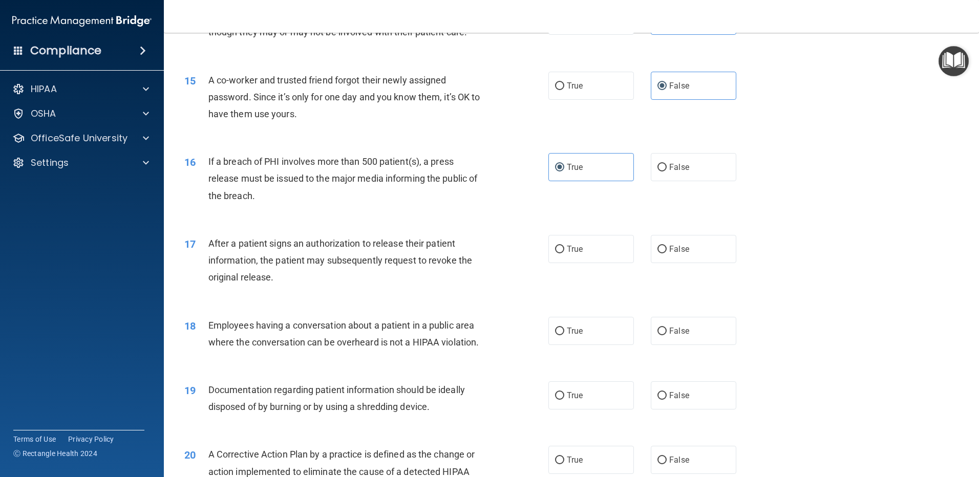
scroll to position [1076, 0]
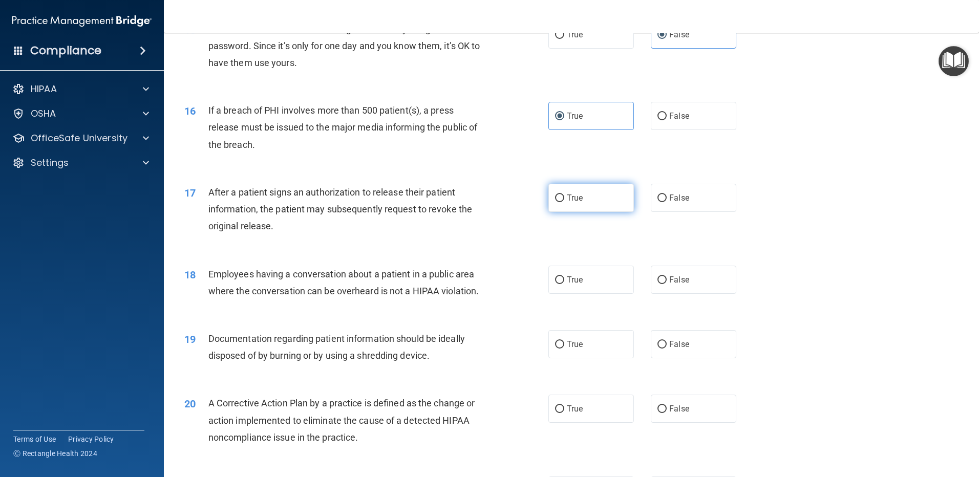
click at [562, 212] on label "True" at bounding box center [592, 198] width 86 height 28
click at [562, 202] on input "True" at bounding box center [559, 199] width 9 height 8
radio input "true"
click at [666, 283] on label "False" at bounding box center [694, 280] width 86 height 28
click at [666, 283] on input "False" at bounding box center [662, 281] width 9 height 8
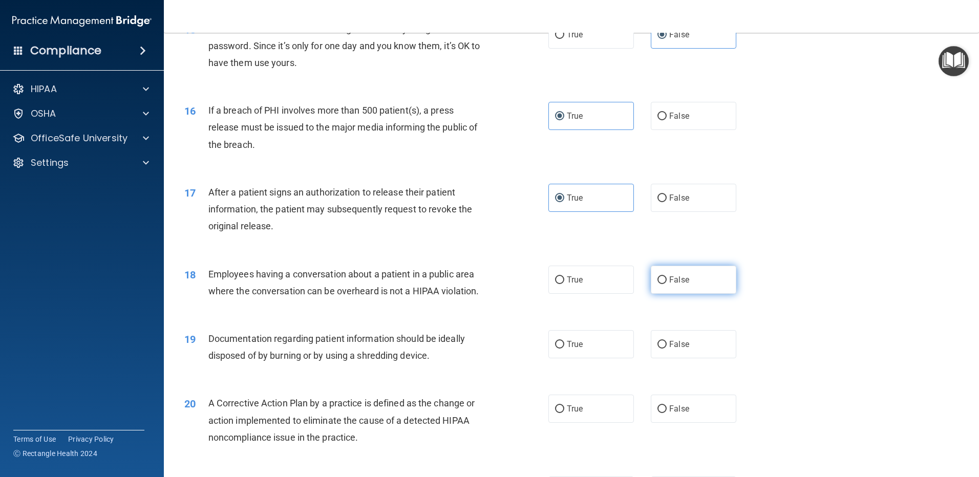
radio input "true"
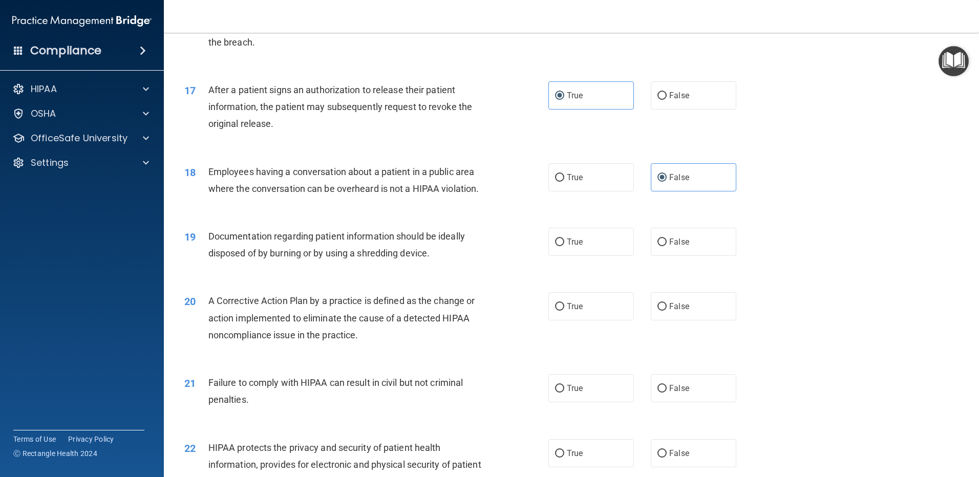
scroll to position [1229, 0]
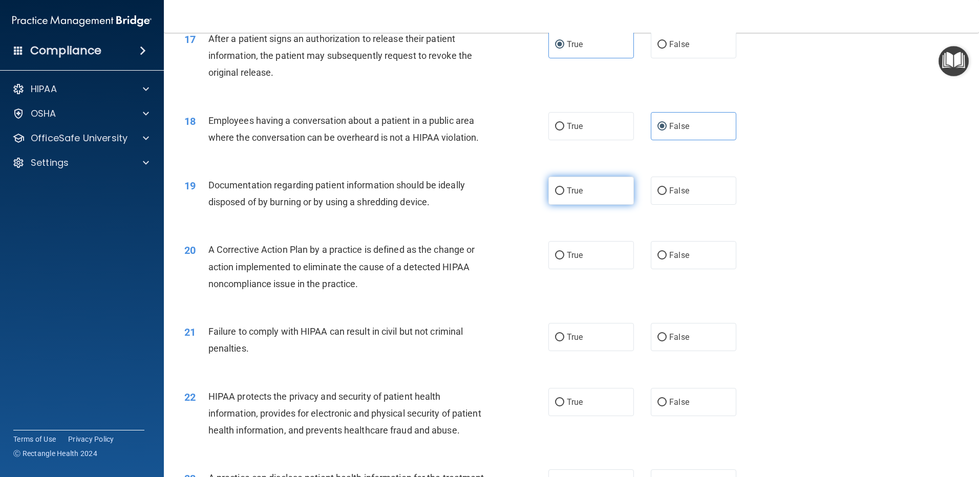
click at [569, 196] on span "True" at bounding box center [575, 191] width 16 height 10
click at [564, 195] on input "True" at bounding box center [559, 191] width 9 height 8
radio input "true"
click at [567, 260] on span "True" at bounding box center [575, 255] width 16 height 10
click at [564, 260] on input "True" at bounding box center [559, 256] width 9 height 8
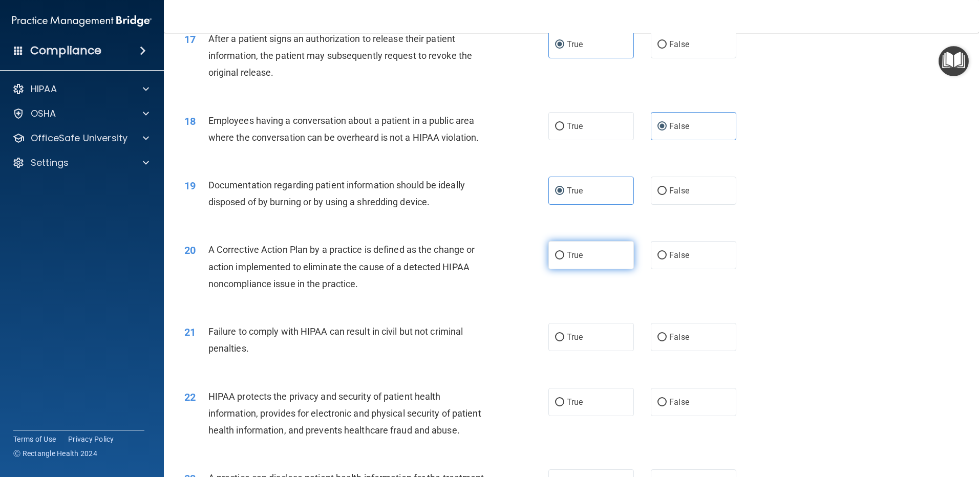
radio input "true"
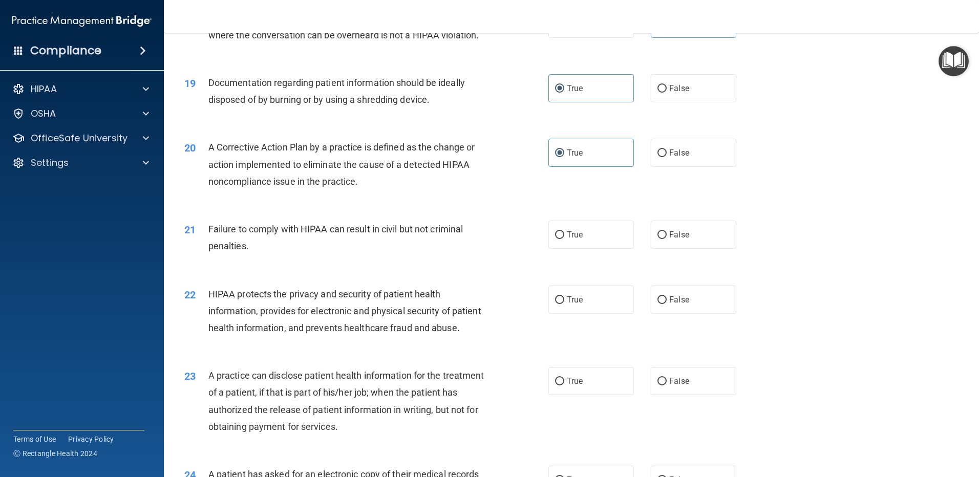
scroll to position [1383, 0]
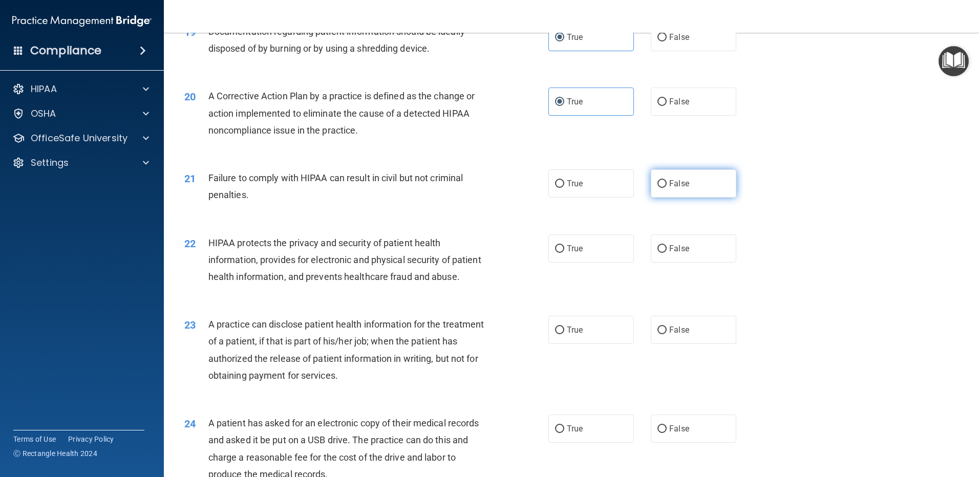
click at [677, 198] on label "False" at bounding box center [694, 184] width 86 height 28
click at [667, 188] on input "False" at bounding box center [662, 184] width 9 height 8
radio input "true"
click at [701, 263] on label "False" at bounding box center [694, 249] width 86 height 28
click at [667, 253] on input "False" at bounding box center [662, 249] width 9 height 8
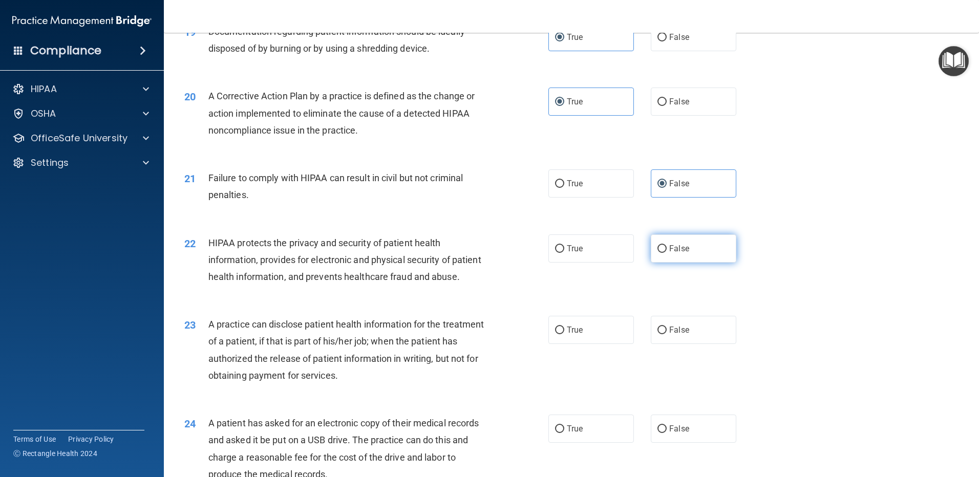
radio input "true"
click at [570, 335] on span "True" at bounding box center [575, 330] width 16 height 10
click at [564, 334] on input "True" at bounding box center [559, 331] width 9 height 8
radio input "true"
click at [687, 344] on label "False" at bounding box center [694, 330] width 86 height 28
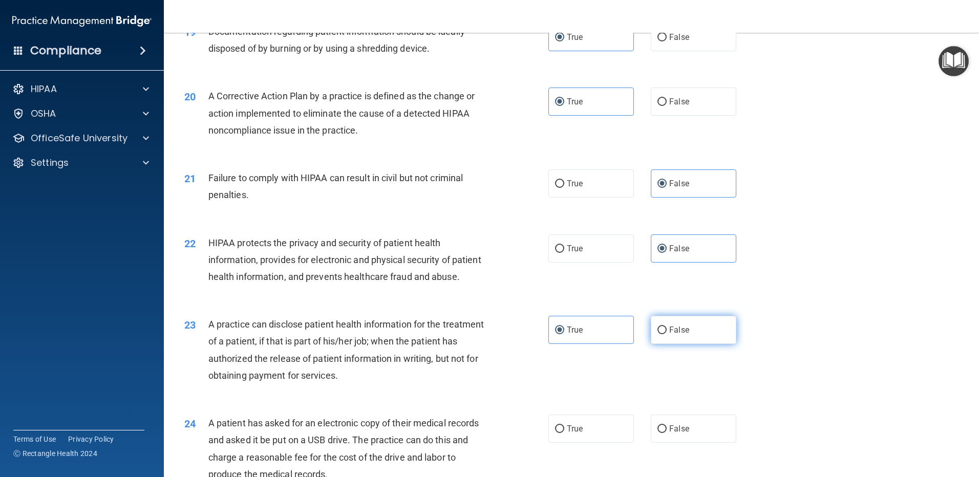
click at [667, 334] on input "False" at bounding box center [662, 331] width 9 height 8
radio input "true"
radio input "false"
click at [549, 443] on label "True" at bounding box center [592, 429] width 86 height 28
click at [555, 433] on input "True" at bounding box center [559, 430] width 9 height 8
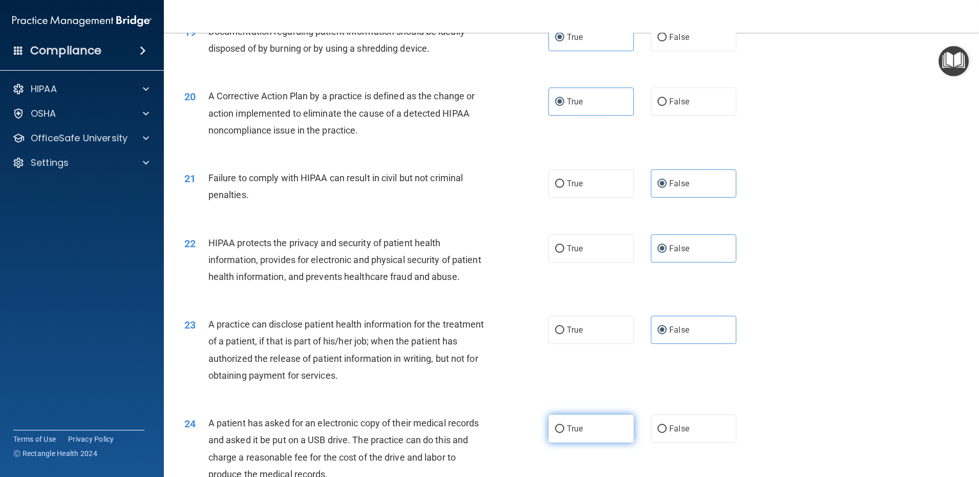
radio input "true"
click at [569, 263] on label "True" at bounding box center [592, 249] width 86 height 28
click at [564, 253] on input "True" at bounding box center [559, 249] width 9 height 8
radio input "true"
radio input "false"
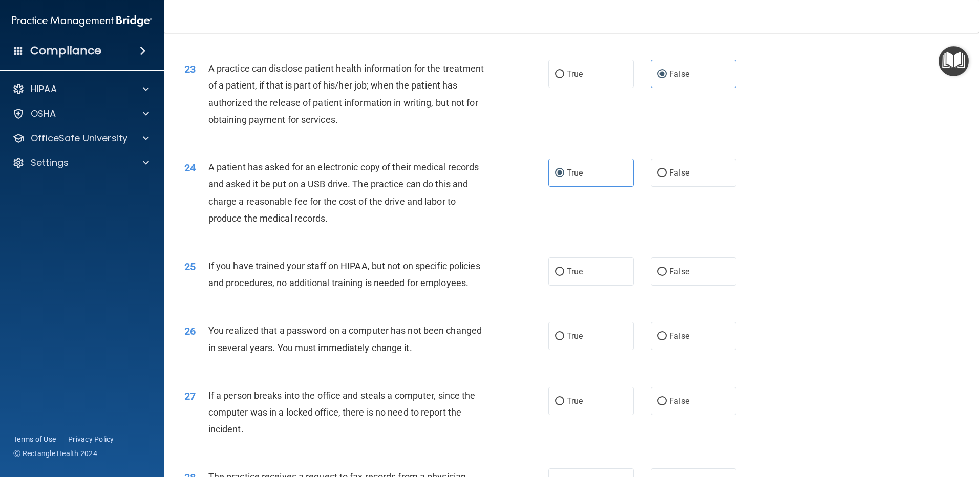
scroll to position [1742, 0]
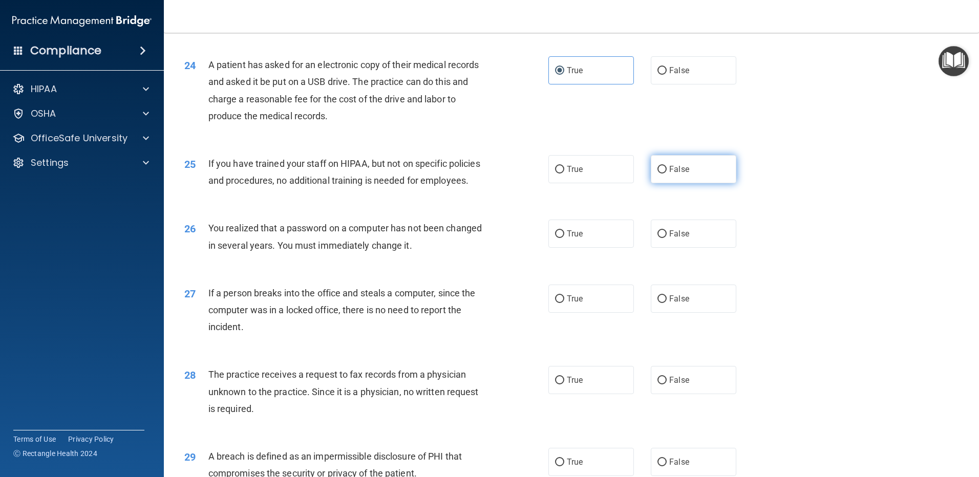
click at [675, 183] on label "False" at bounding box center [694, 169] width 86 height 28
click at [667, 174] on input "False" at bounding box center [662, 170] width 9 height 8
radio input "true"
click at [589, 248] on label "True" at bounding box center [592, 234] width 86 height 28
click at [564, 238] on input "True" at bounding box center [559, 234] width 9 height 8
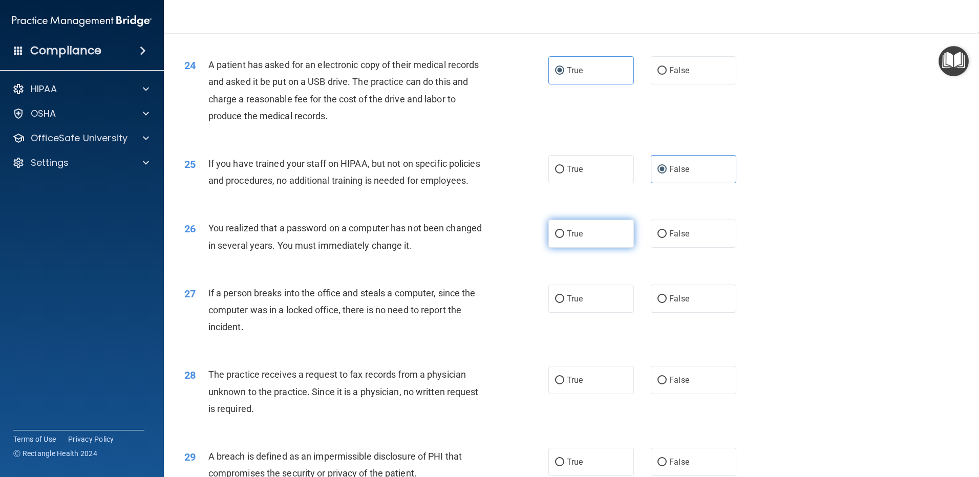
radio input "true"
click at [686, 313] on label "False" at bounding box center [694, 299] width 86 height 28
click at [667, 303] on input "False" at bounding box center [662, 300] width 9 height 8
radio input "true"
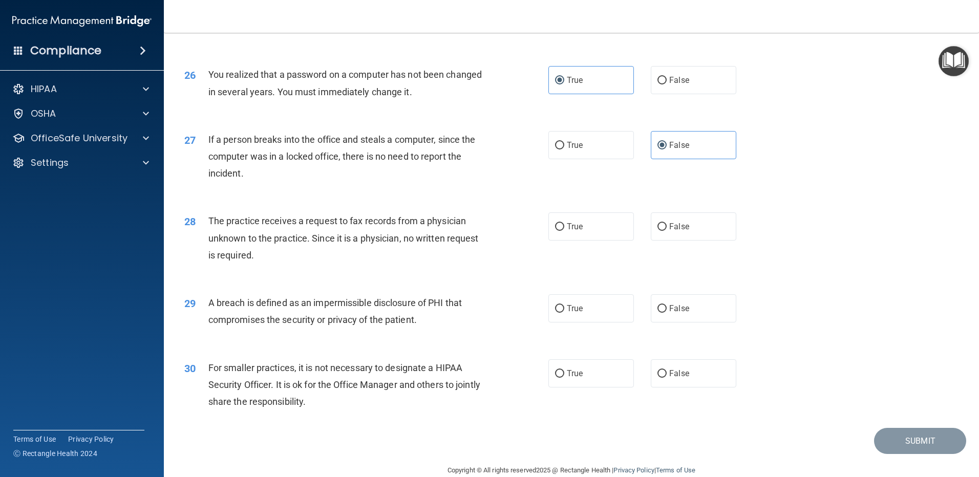
scroll to position [1964, 0]
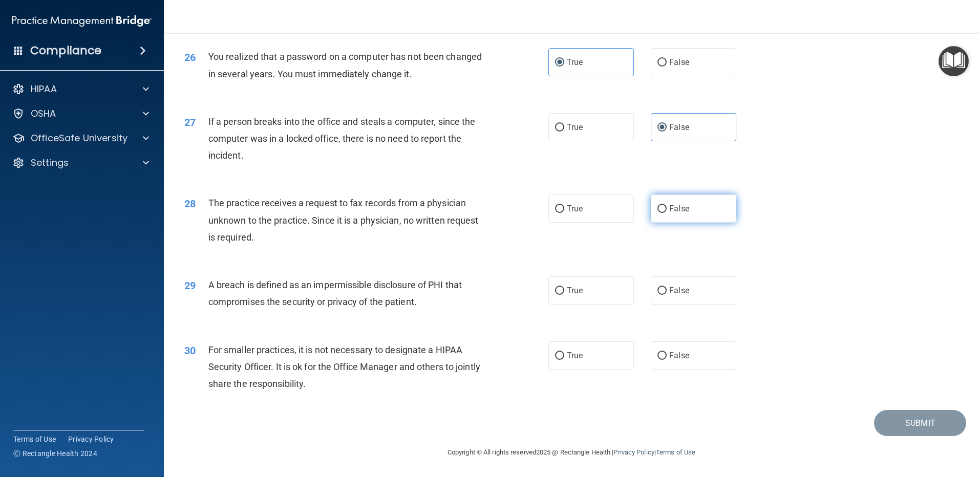
click at [714, 209] on label "False" at bounding box center [694, 209] width 86 height 28
click at [667, 209] on input "False" at bounding box center [662, 209] width 9 height 8
radio input "true"
click at [567, 290] on span "True" at bounding box center [575, 291] width 16 height 10
click at [563, 290] on input "True" at bounding box center [559, 291] width 9 height 8
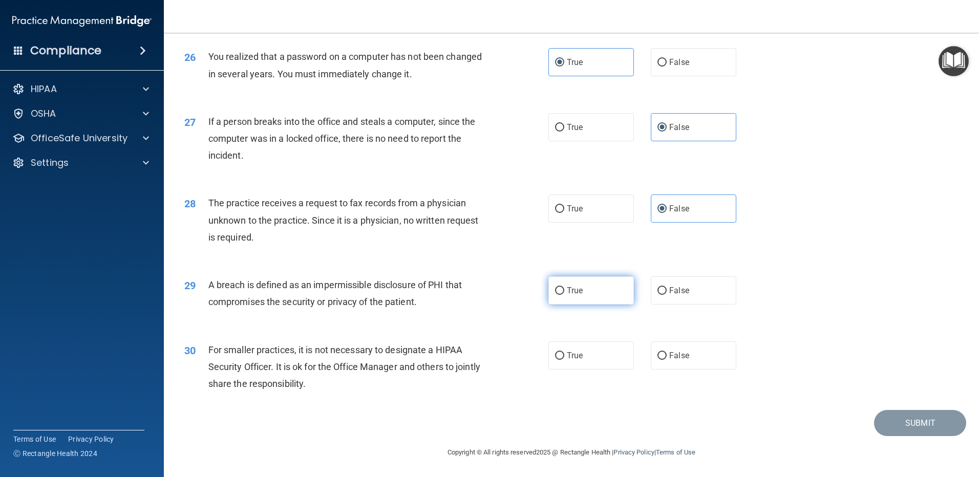
radio input "true"
click at [688, 354] on label "False" at bounding box center [694, 356] width 86 height 28
click at [667, 354] on input "False" at bounding box center [662, 356] width 9 height 8
radio input "true"
click at [916, 424] on button "Submit" at bounding box center [920, 423] width 92 height 26
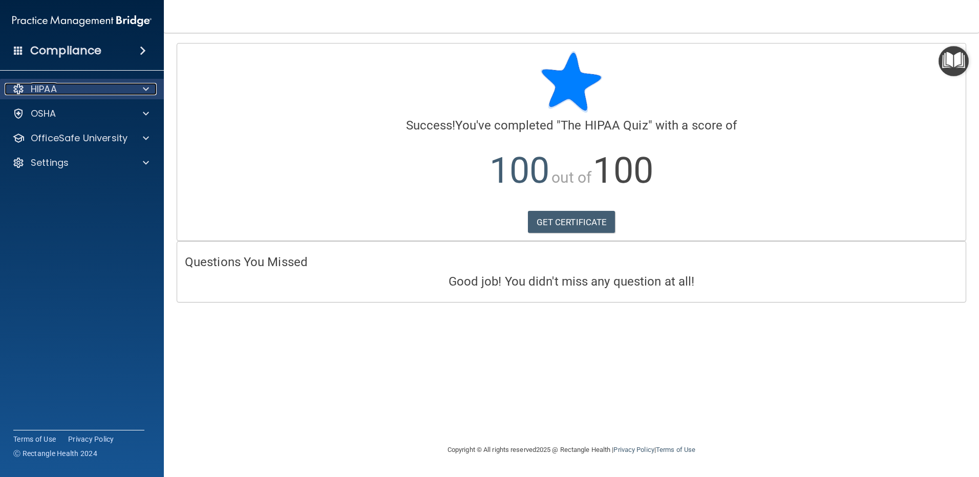
click at [78, 92] on div "HIPAA" at bounding box center [68, 89] width 127 height 12
click at [122, 94] on div "HIPAA" at bounding box center [68, 89] width 127 height 12
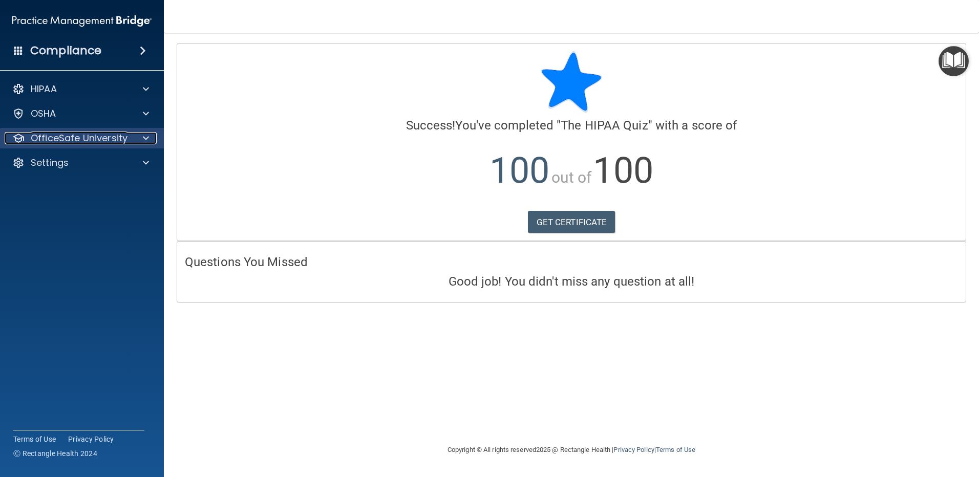
click at [110, 136] on p "OfficeSafe University" at bounding box center [79, 138] width 97 height 12
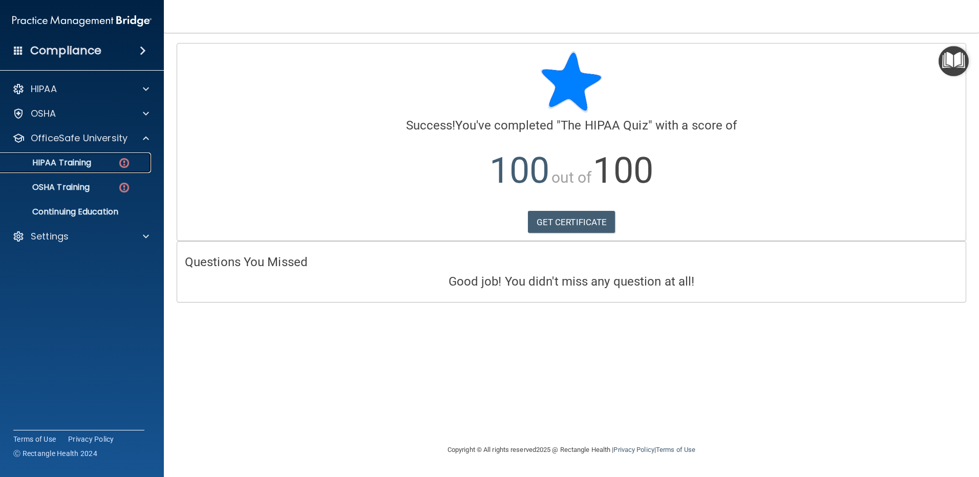
click at [110, 164] on div "HIPAA Training" at bounding box center [77, 163] width 140 height 10
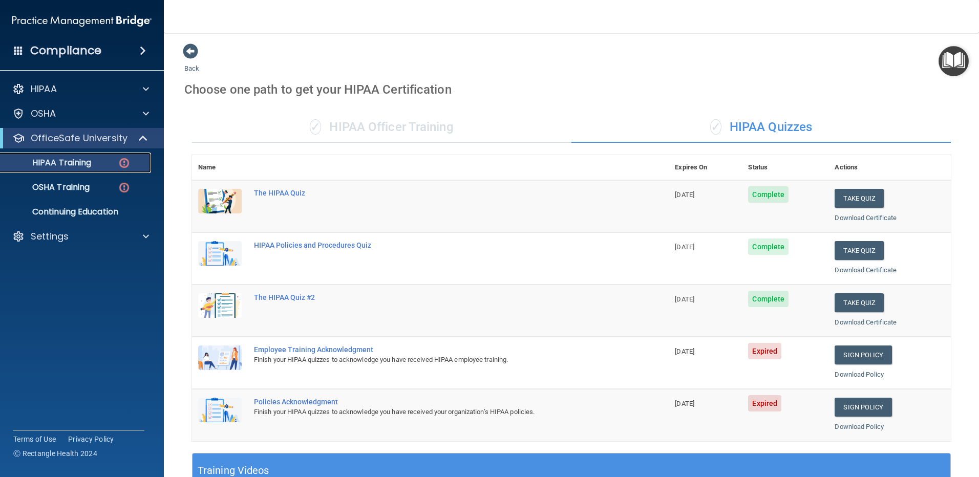
scroll to position [154, 0]
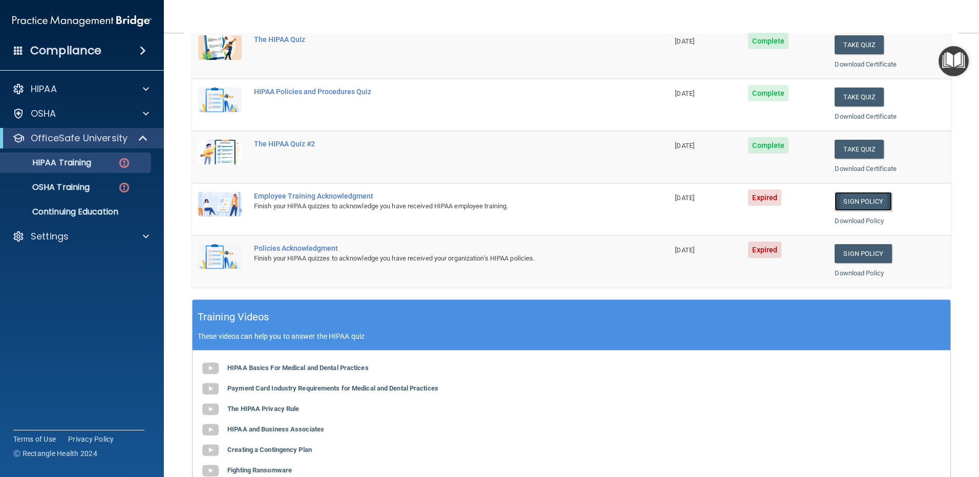
click at [841, 199] on link "Sign Policy" at bounding box center [863, 201] width 57 height 19
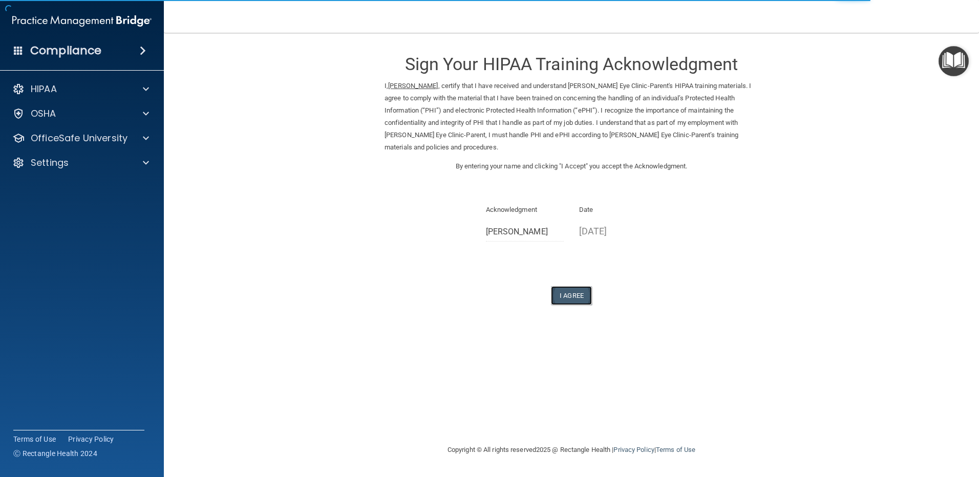
click at [564, 286] on button "I Agree" at bounding box center [571, 295] width 41 height 19
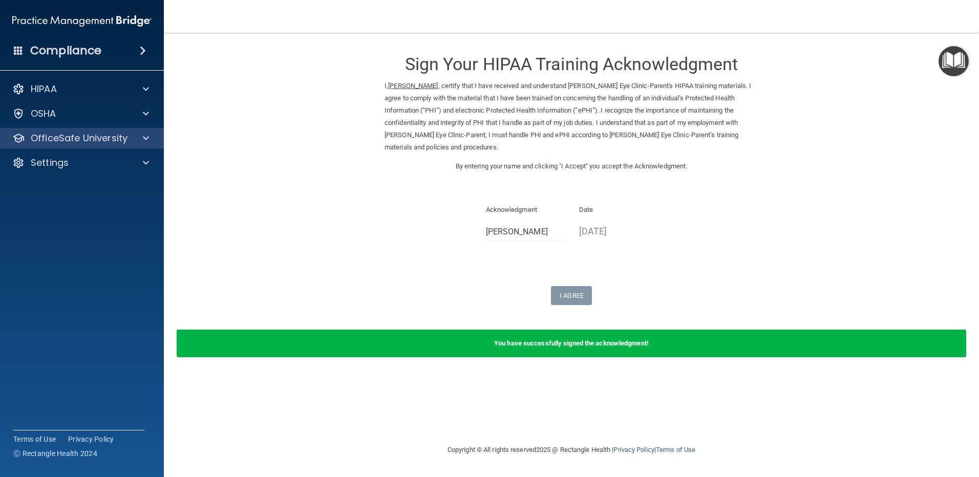
click at [147, 131] on div "OfficeSafe University" at bounding box center [82, 138] width 164 height 20
click at [140, 137] on div at bounding box center [145, 138] width 26 height 12
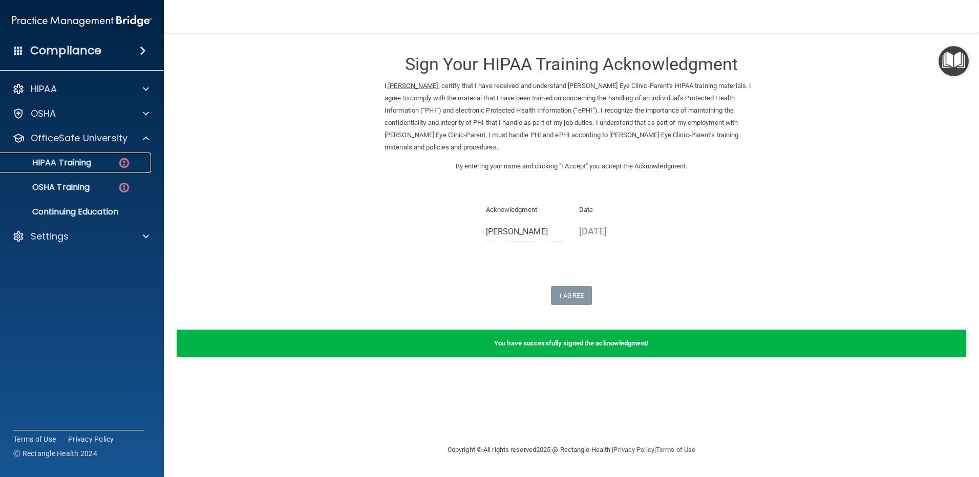
click at [106, 166] on div "HIPAA Training" at bounding box center [77, 163] width 140 height 10
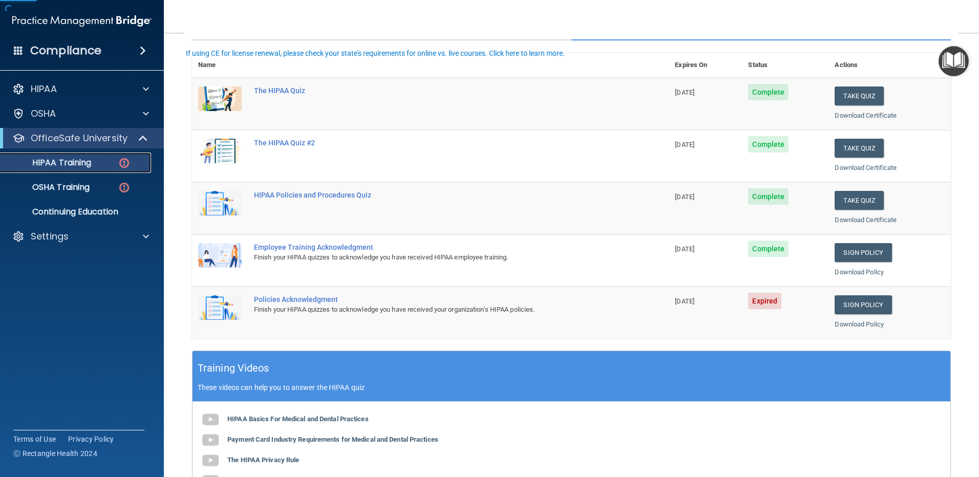
scroll to position [154, 0]
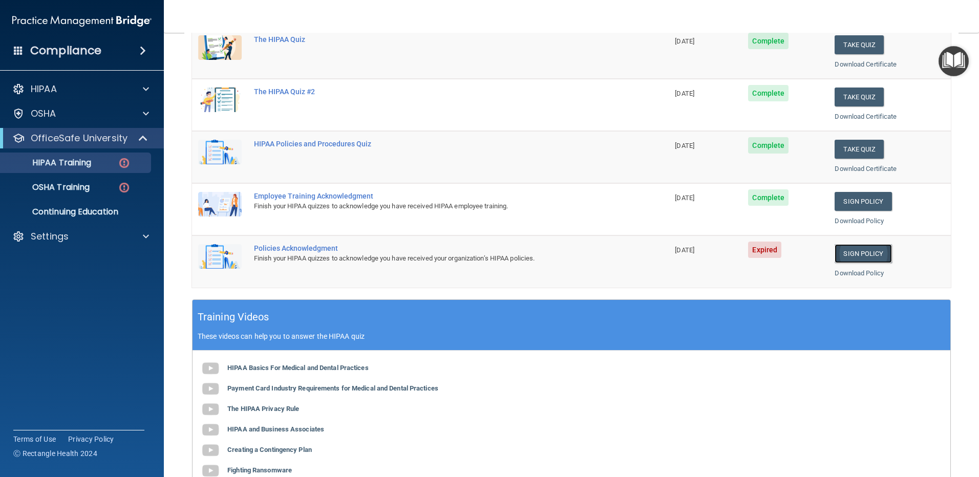
click at [868, 253] on link "Sign Policy" at bounding box center [863, 253] width 57 height 19
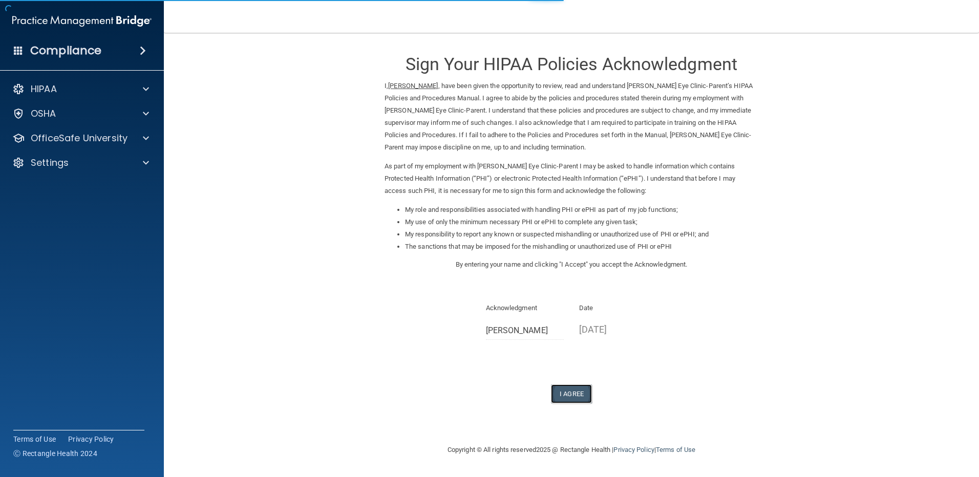
click at [563, 393] on button "I Agree" at bounding box center [571, 394] width 41 height 19
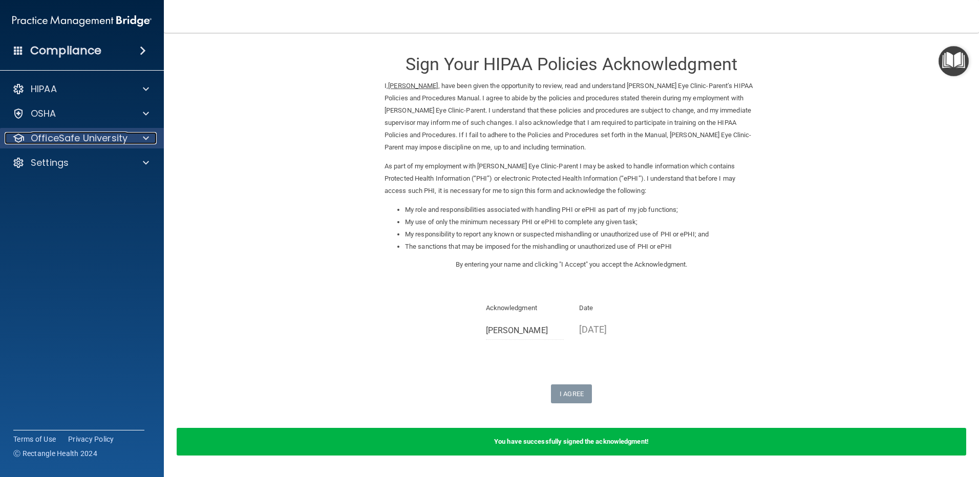
click at [142, 135] on div at bounding box center [145, 138] width 26 height 12
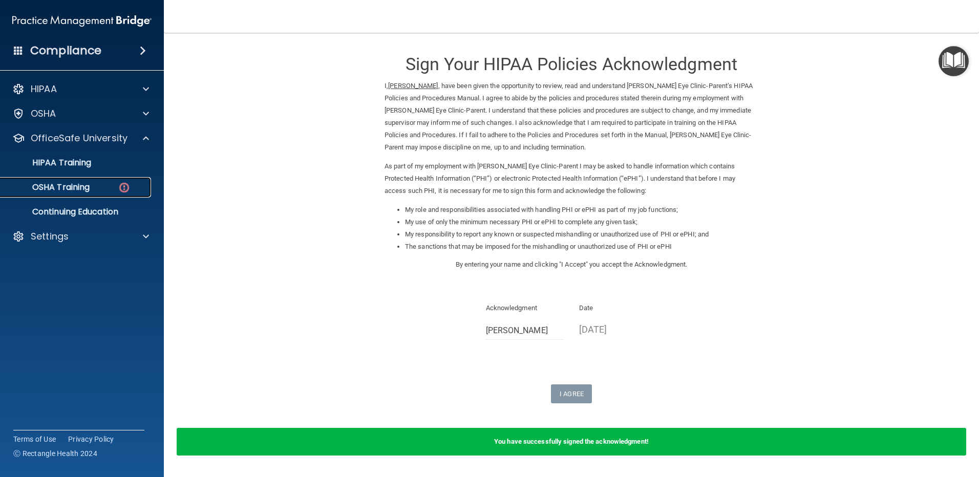
click at [92, 183] on div "OSHA Training" at bounding box center [77, 187] width 140 height 10
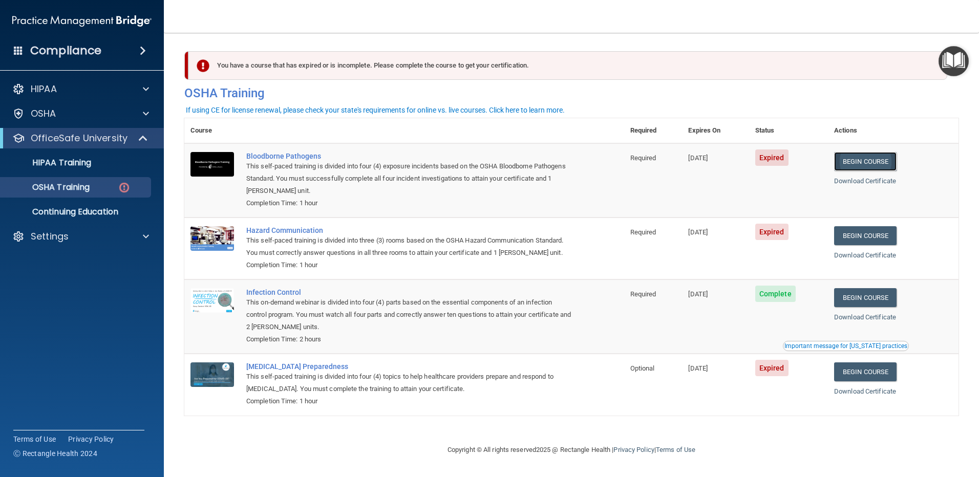
click at [874, 166] on link "Begin Course" at bounding box center [865, 161] width 62 height 19
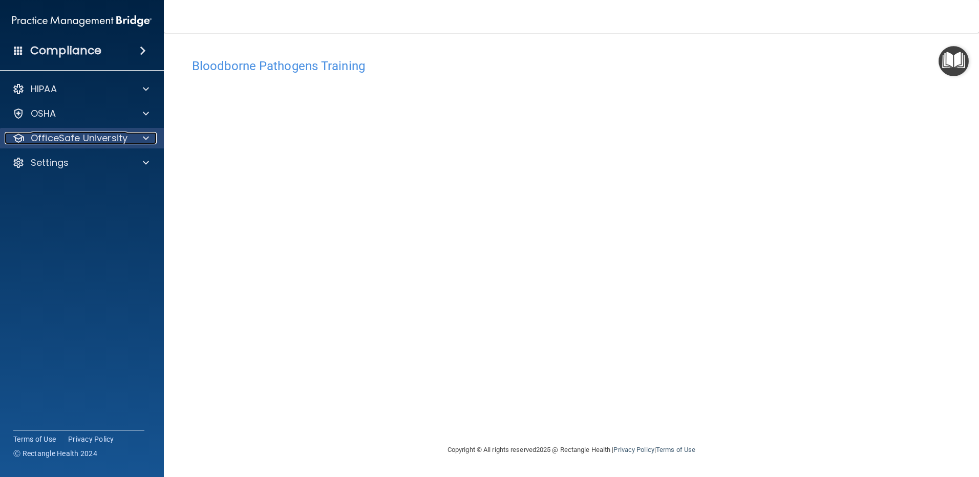
click at [132, 139] on div at bounding box center [145, 138] width 26 height 12
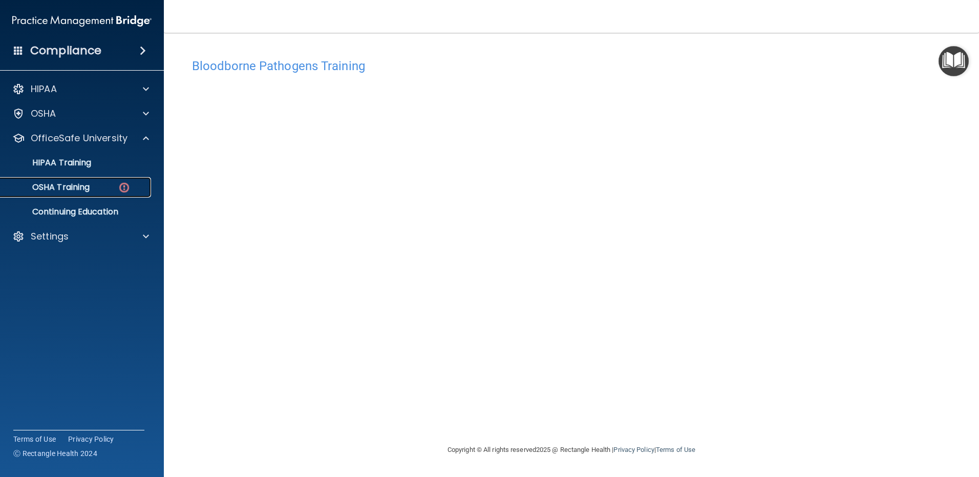
click at [118, 192] on img at bounding box center [124, 187] width 13 height 13
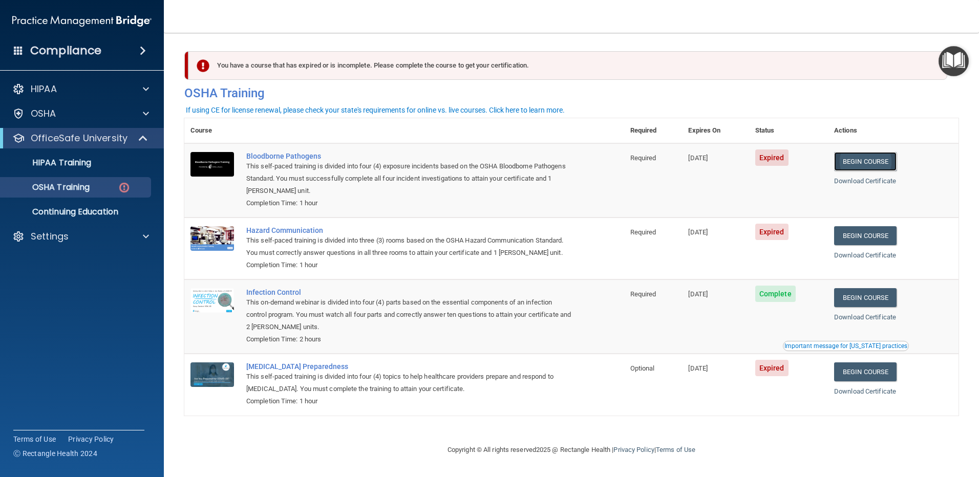
click at [864, 160] on link "Begin Course" at bounding box center [865, 161] width 62 height 19
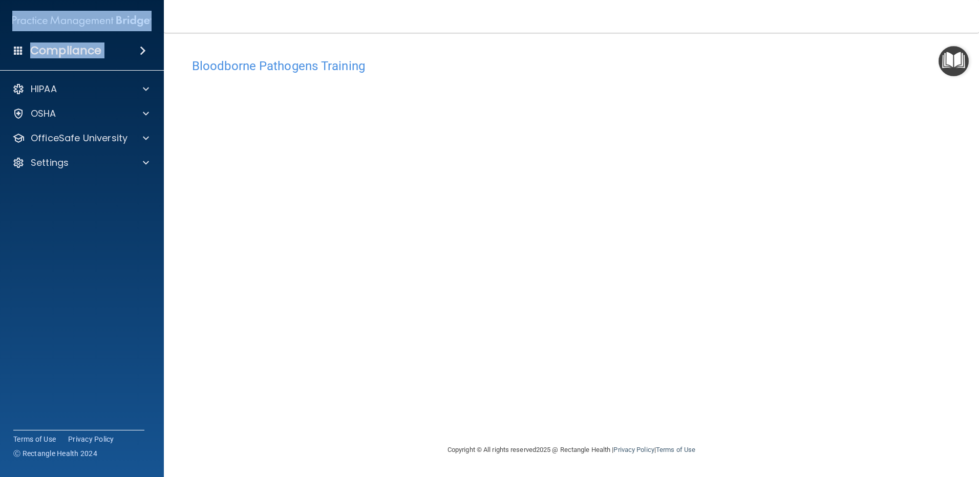
drag, startPoint x: -1, startPoint y: 76, endPoint x: 2, endPoint y: 99, distance: 23.3
click at [2, 99] on div "HIPAA Documents and Policies Report an Incident Business Associates Emergency P…" at bounding box center [82, 128] width 164 height 107
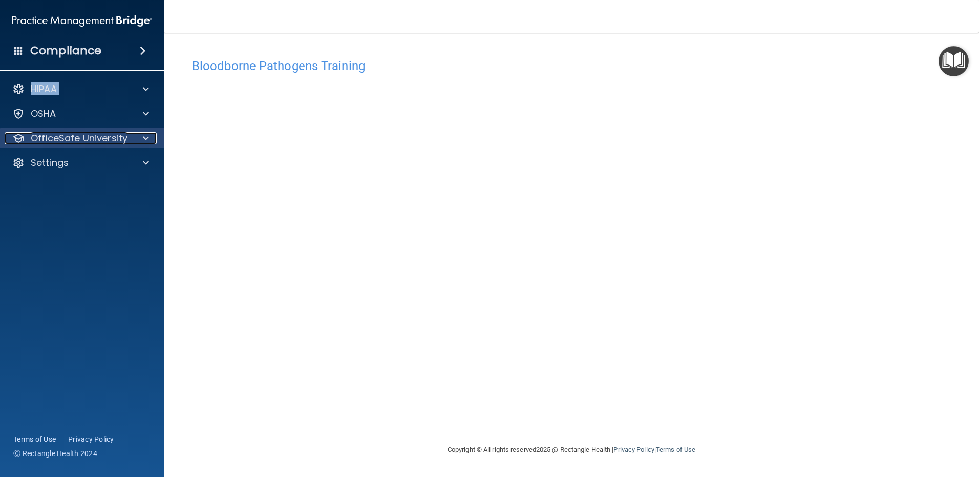
drag, startPoint x: 2, startPoint y: 99, endPoint x: 67, endPoint y: 139, distance: 75.6
click at [67, 139] on p "OfficeSafe University" at bounding box center [79, 138] width 97 height 12
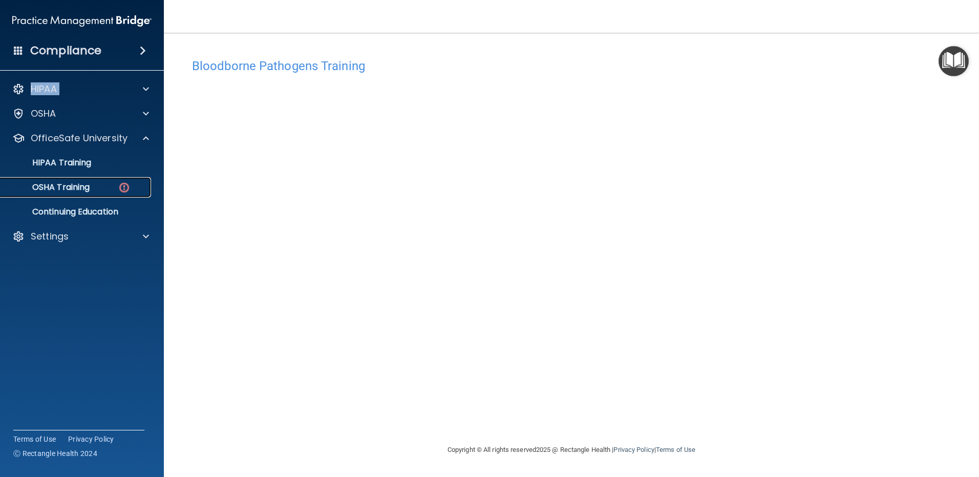
click at [110, 185] on div "OSHA Training" at bounding box center [77, 187] width 140 height 10
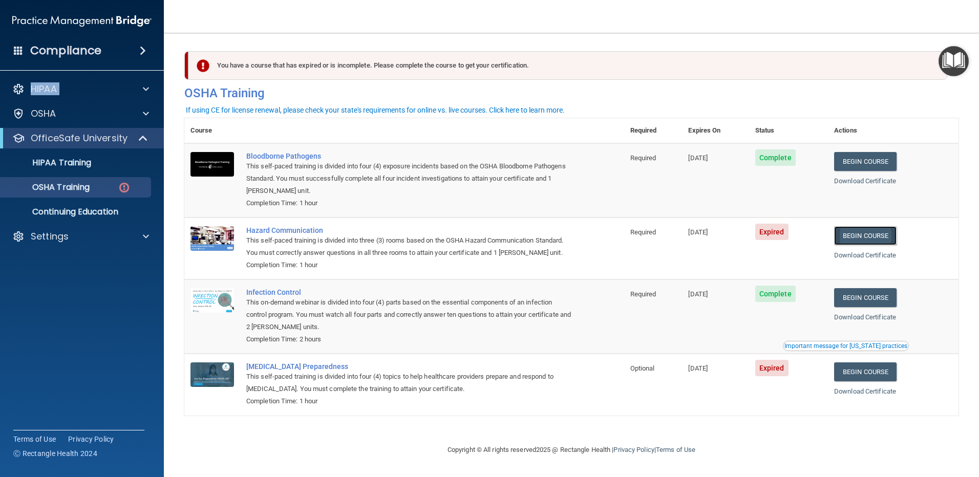
click at [861, 230] on link "Begin Course" at bounding box center [865, 235] width 62 height 19
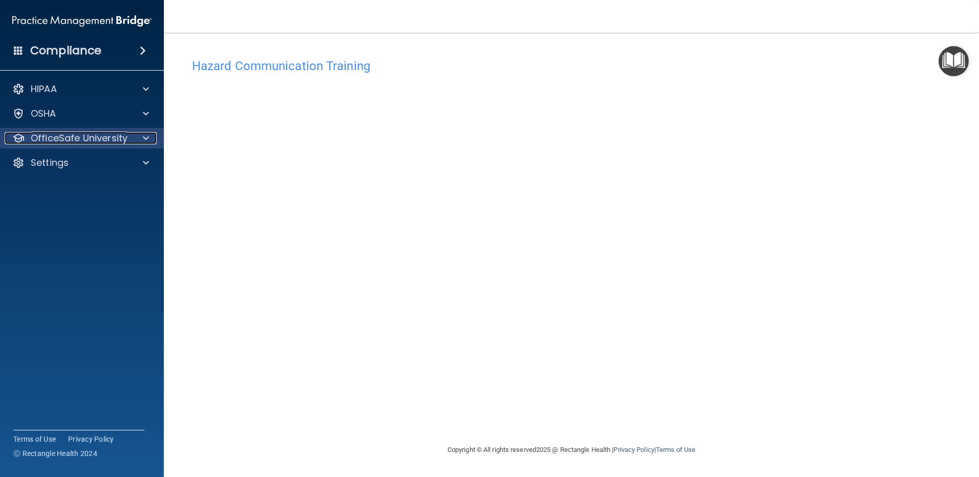
click at [86, 140] on p "OfficeSafe University" at bounding box center [79, 138] width 97 height 12
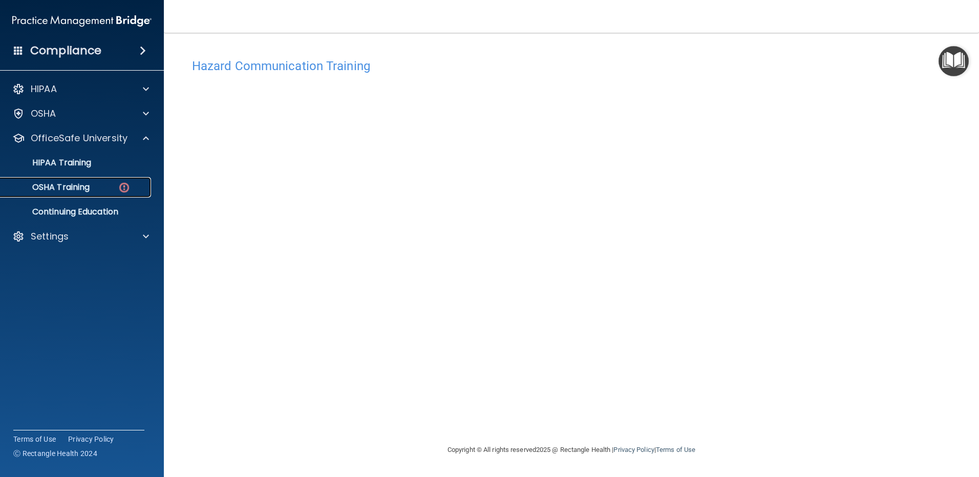
click at [98, 186] on div "OSHA Training" at bounding box center [77, 187] width 140 height 10
